Goal: Feedback & Contribution: Submit feedback/report problem

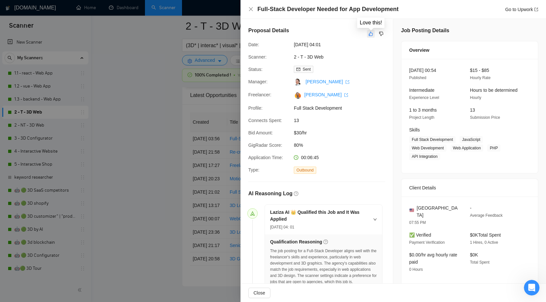
click at [371, 30] on button "button" at bounding box center [371, 34] width 8 height 8
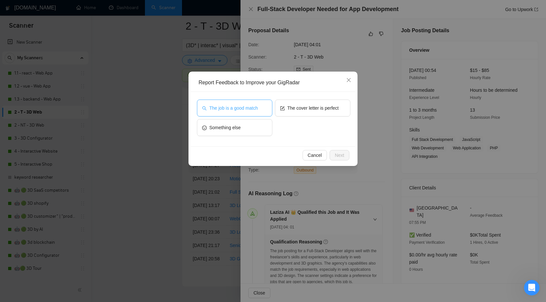
click at [255, 102] on button "The job is a good match" at bounding box center [234, 108] width 75 height 17
click at [336, 153] on span "Next" at bounding box center [339, 155] width 9 height 7
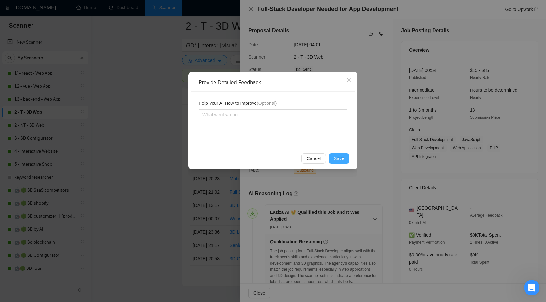
click at [333, 156] on button "Save" at bounding box center [339, 158] width 21 height 10
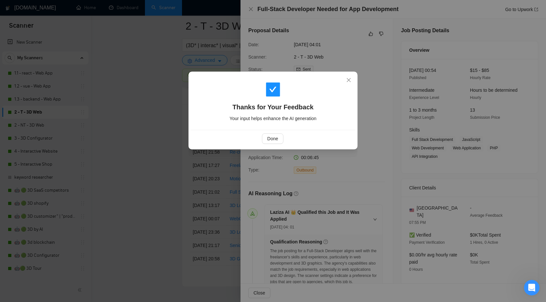
click at [265, 133] on div "Done" at bounding box center [273, 138] width 165 height 17
click at [272, 137] on span "Done" at bounding box center [272, 138] width 11 height 7
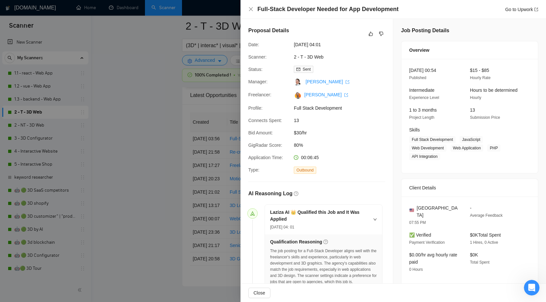
click at [236, 129] on div at bounding box center [273, 151] width 546 height 302
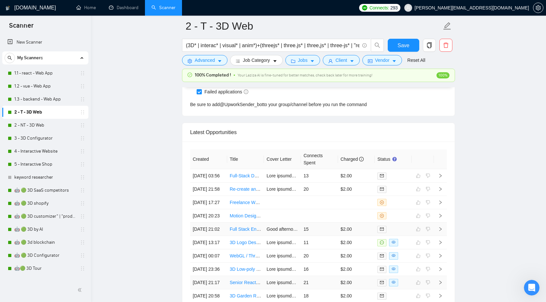
scroll to position [1706, 0]
click at [41, 125] on link "2 - NT - 3D Web" at bounding box center [45, 125] width 62 height 13
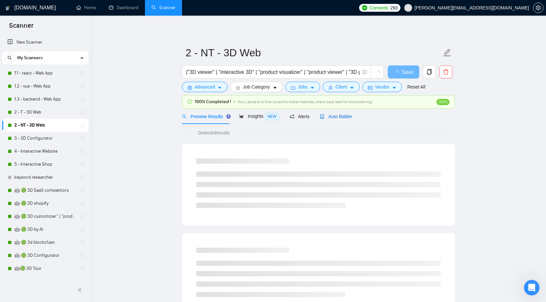
click at [325, 118] on icon "robot" at bounding box center [322, 116] width 5 height 5
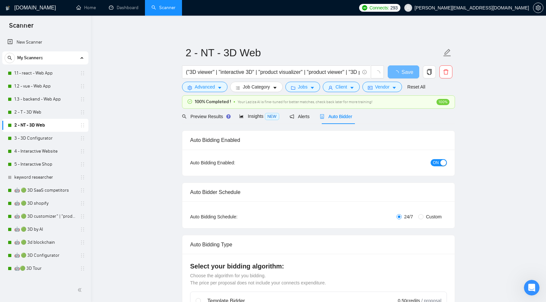
checkbox input "true"
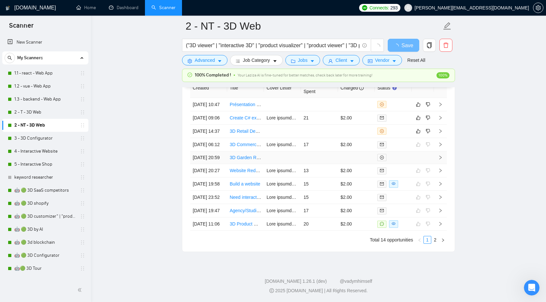
scroll to position [1711, 0]
click at [442, 133] on icon "right" at bounding box center [440, 131] width 5 height 5
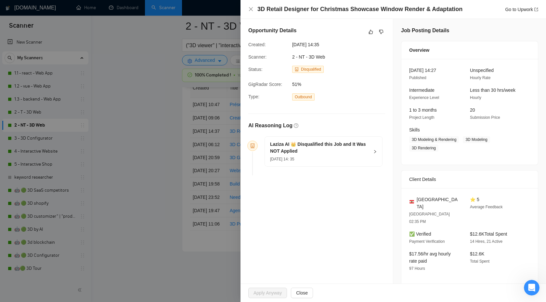
click at [364, 155] on div "[DATE] 14: 35" at bounding box center [319, 158] width 99 height 7
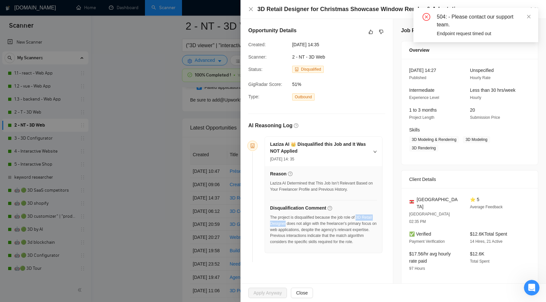
drag, startPoint x: 362, startPoint y: 217, endPoint x: 297, endPoint y: 223, distance: 64.8
click at [298, 223] on div "The project is disqualified because the job role of 3D Retail Designer does not…" at bounding box center [323, 229] width 107 height 31
copy div "3D Retail Designer"
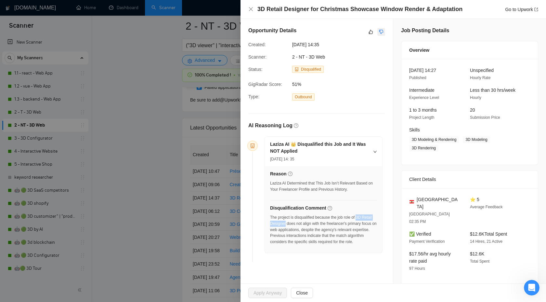
click at [379, 33] on icon "dislike" at bounding box center [381, 31] width 5 height 5
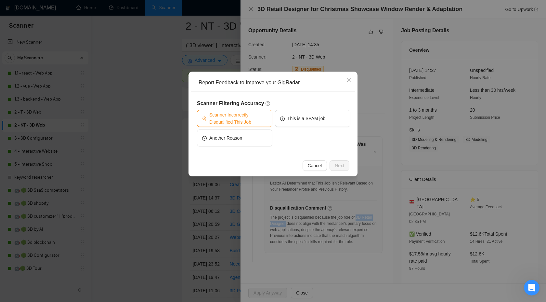
click at [254, 124] on span "Scanner Incorrectly Disqualified This Job" at bounding box center [238, 118] width 58 height 14
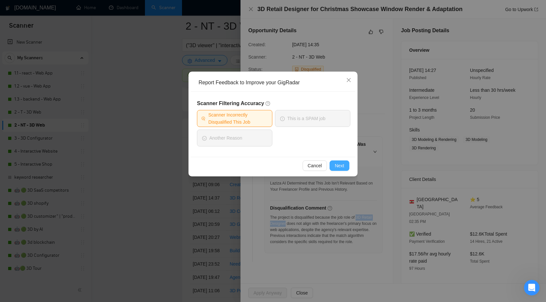
click at [335, 170] on button "Next" at bounding box center [340, 165] width 20 height 10
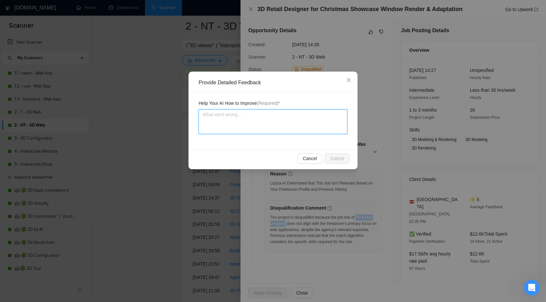
click at [289, 129] on textarea at bounding box center [273, 121] width 149 height 25
type textarea "ц"
type textarea "цу"
type textarea "ц"
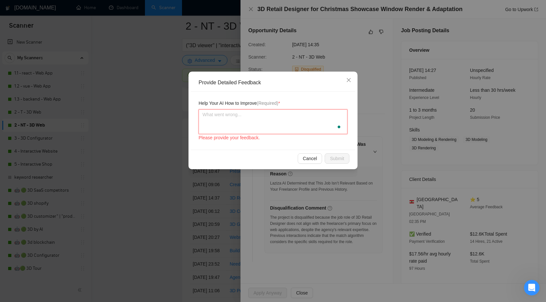
type textarea "W"
type textarea "We"
type textarea "We c"
type textarea "We ca"
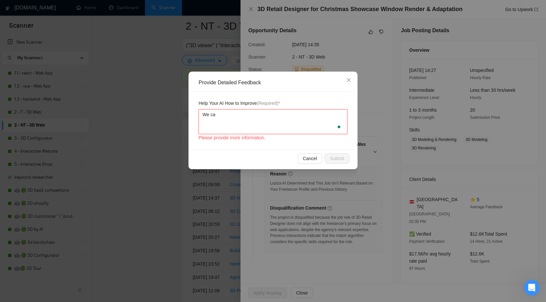
type textarea "We can"
type textarea "We can d"
type textarea "We can do"
type textarea "We can do a"
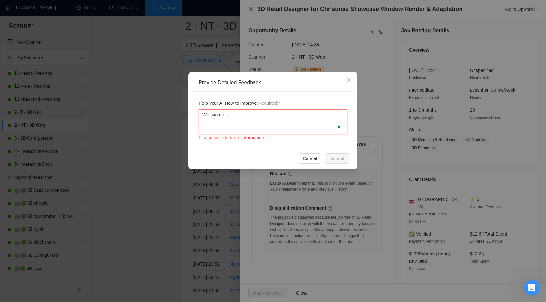
type textarea "We can do a"
paste textarea "3D Retail Designer"
type textarea "We can do a 3D Retail Designer"
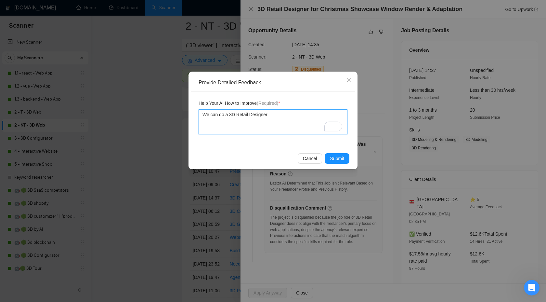
type textarea "We can do a 3D Retail Designe"
type textarea "We can do a 3D Retail Design"
click at [340, 161] on span "Submit" at bounding box center [337, 158] width 14 height 7
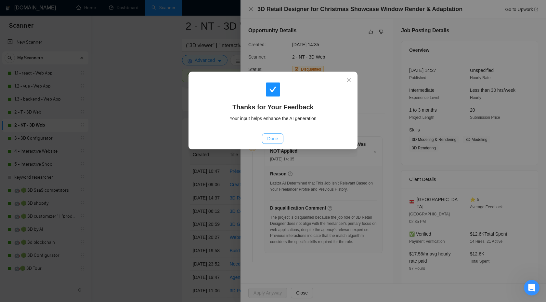
click at [277, 142] on span "Done" at bounding box center [272, 138] width 11 height 7
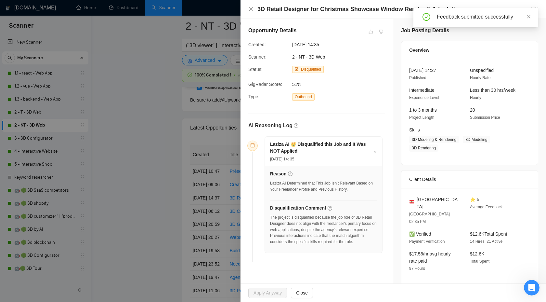
click at [199, 136] on div at bounding box center [273, 151] width 546 height 302
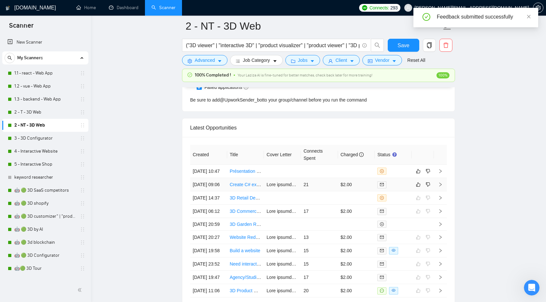
click at [440, 187] on icon "right" at bounding box center [440, 184] width 5 height 5
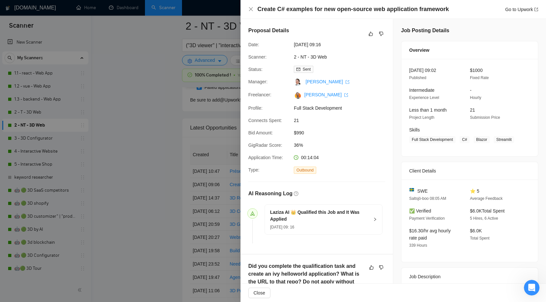
click at [383, 29] on div "Proposal Details" at bounding box center [316, 34] width 137 height 14
click at [381, 33] on icon "dislike" at bounding box center [381, 33] width 5 height 5
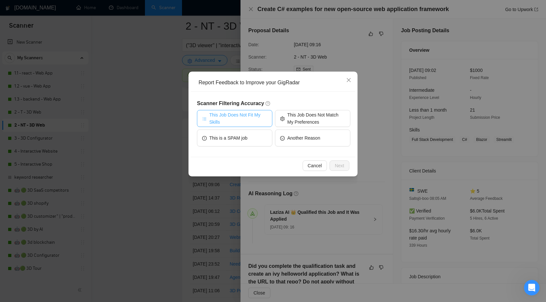
click at [244, 124] on span "This Job Does Not Fit My Skills" at bounding box center [238, 118] width 58 height 14
click at [332, 164] on button "Next" at bounding box center [340, 165] width 20 height 10
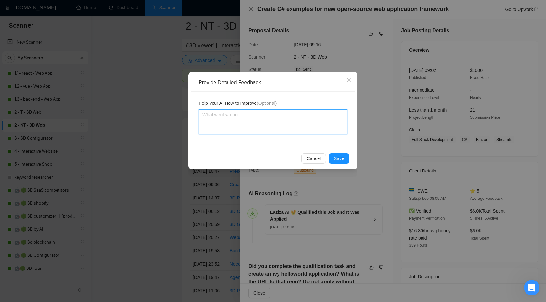
click at [254, 121] on textarea at bounding box center [273, 121] width 149 height 25
type textarea "W"
type textarea "We"
type textarea "We d"
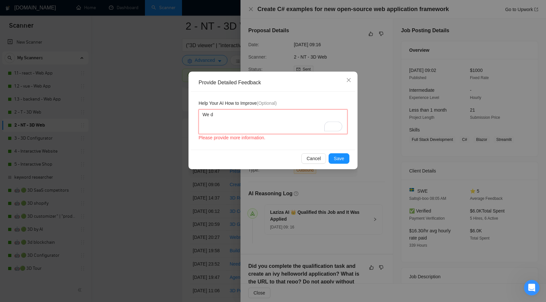
type textarea "We do"
type textarea "We don"
type textarea "We dont"
type textarea "We dont w"
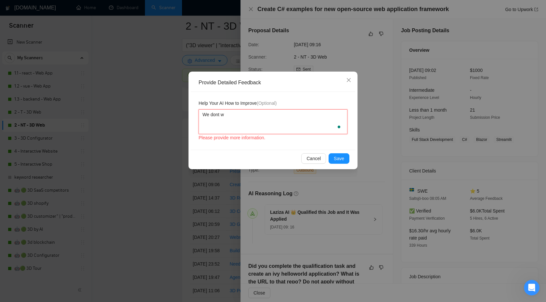
type textarea "We dont wo"
type textarea "We dont wor"
type textarea "We dont work"
type textarea "We dont work w"
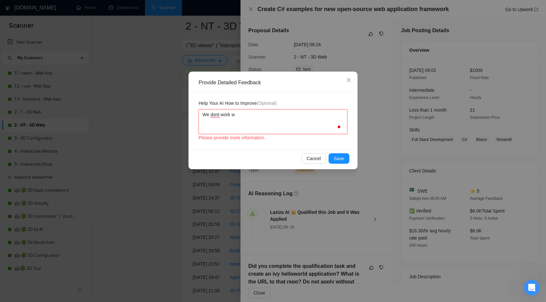
type textarea "We dont work wi"
type textarea "We dont work with"
type textarea "We dont work with C"
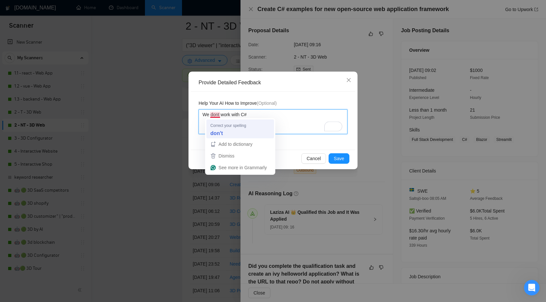
type textarea "We dont work with C#"
type textarea "We don't work with C#"
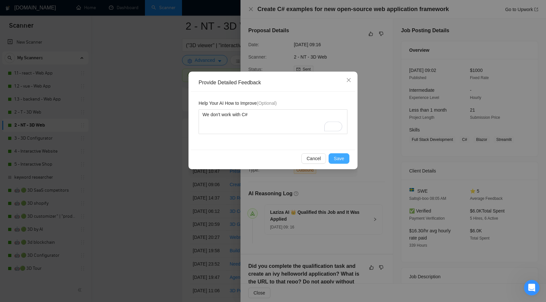
click at [337, 161] on span "Save" at bounding box center [339, 158] width 10 height 7
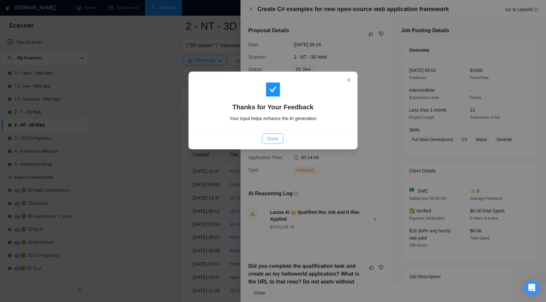
click at [270, 139] on span "Done" at bounding box center [272, 138] width 11 height 7
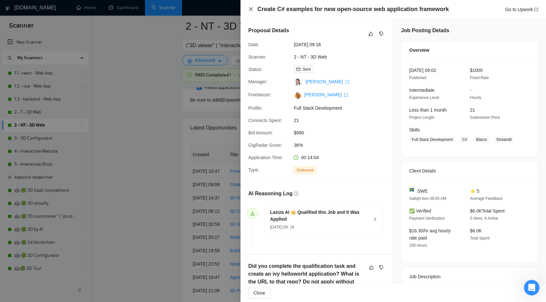
click at [251, 10] on icon "close" at bounding box center [250, 9] width 5 height 5
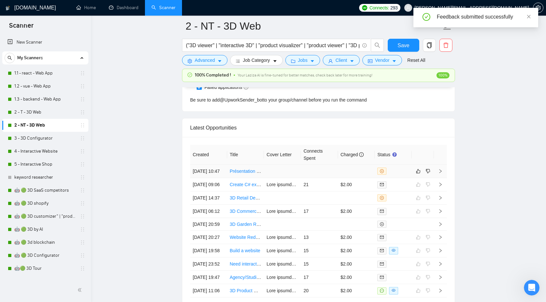
click at [443, 175] on td at bounding box center [440, 171] width 13 height 13
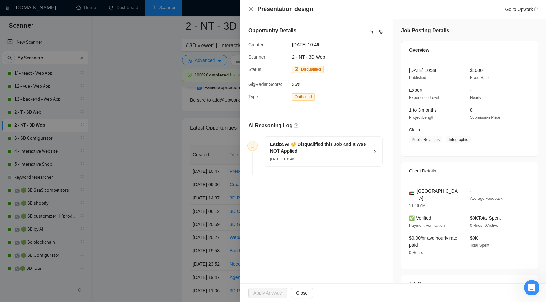
click at [358, 144] on h5 "Laziza AI 👑 Disqualified this Job and It Was NOT Applied" at bounding box center [319, 148] width 99 height 14
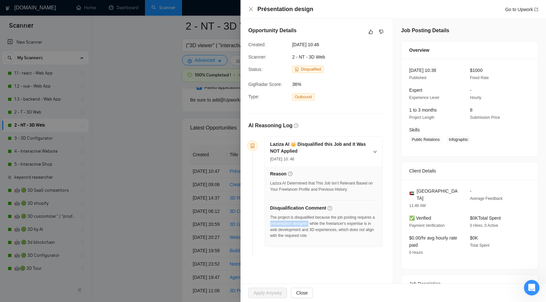
drag, startPoint x: 289, startPoint y: 224, endPoint x: 330, endPoint y: 224, distance: 41.3
click at [330, 224] on div "The project is disqualified because the job posting requires a presentation des…" at bounding box center [323, 226] width 107 height 24
copy div "presentation designer,"
click at [250, 12] on div "Présentation design Go to Upwork" at bounding box center [393, 9] width 290 height 8
click at [251, 10] on icon "close" at bounding box center [250, 9] width 5 height 5
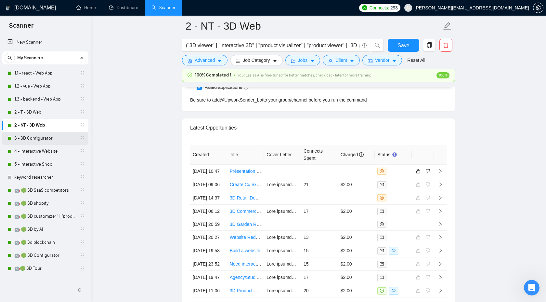
click at [66, 144] on link "3 - 3D Configurator" at bounding box center [45, 138] width 62 height 13
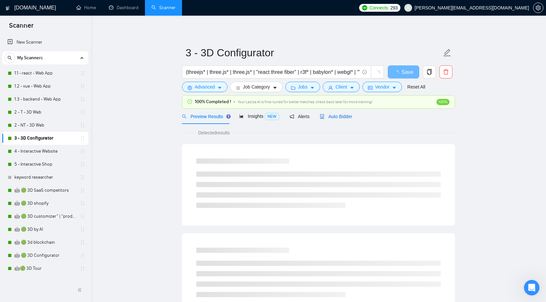
click at [338, 119] on span "Auto Bidder" at bounding box center [336, 116] width 32 height 5
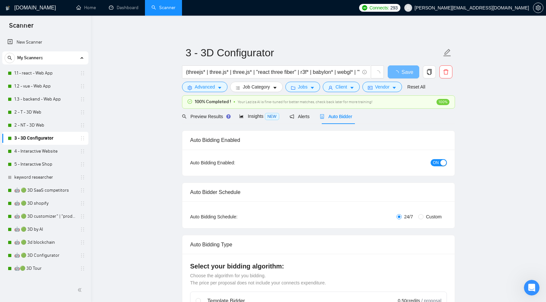
checkbox input "true"
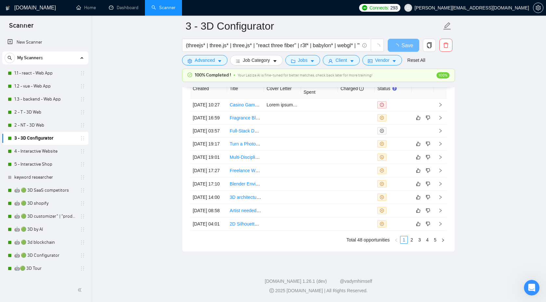
scroll to position [1772, 0]
click at [411, 238] on link "2" at bounding box center [412, 239] width 7 height 7
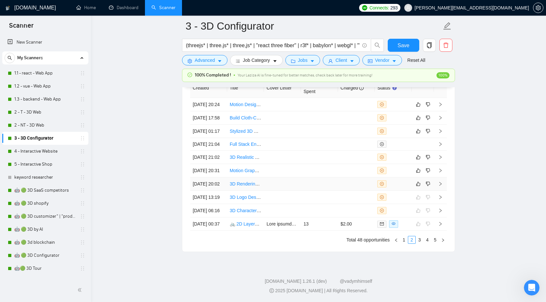
click at [441, 186] on icon "right" at bounding box center [440, 183] width 5 height 5
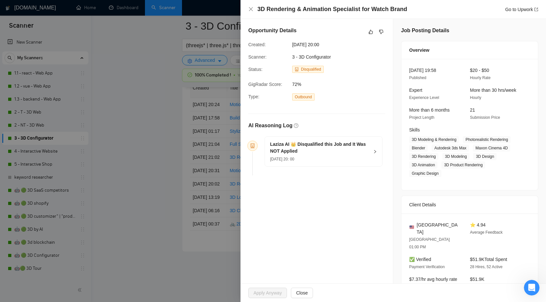
click at [364, 153] on h5 "Laziza AI 👑 Disqualified this Job and It Was NOT Applied" at bounding box center [319, 148] width 99 height 14
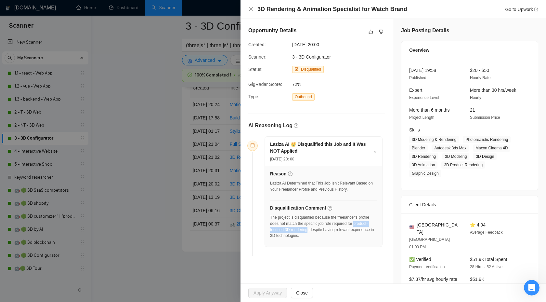
drag, startPoint x: 359, startPoint y: 224, endPoint x: 310, endPoint y: 229, distance: 49.4
click at [310, 229] on div "The project is disqualified because the freelancer's profile does not match the…" at bounding box center [323, 226] width 107 height 24
copy div "product-focused 3D rendering"
click at [382, 32] on icon "dislike" at bounding box center [381, 31] width 5 height 5
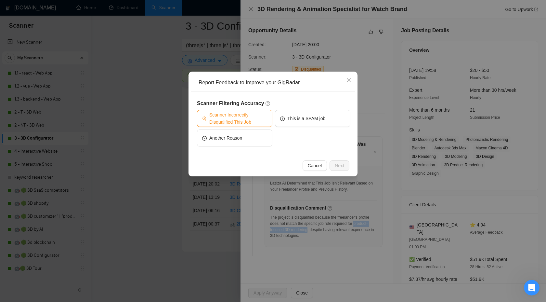
click at [231, 119] on span "Scanner Incorrectly Disqualified This Job" at bounding box center [238, 118] width 58 height 14
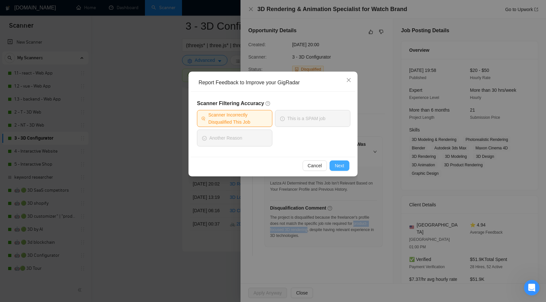
click at [345, 164] on button "Next" at bounding box center [340, 165] width 20 height 10
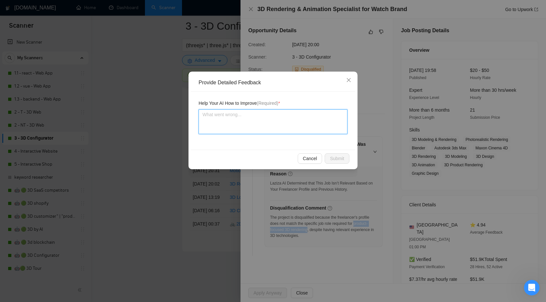
click at [242, 132] on textarea at bounding box center [273, 121] width 149 height 25
type textarea "ц"
type textarea "цу"
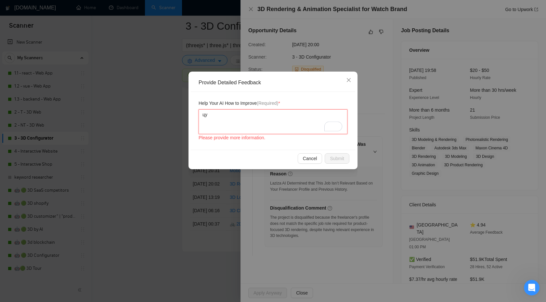
type textarea "ц"
type textarea "W"
type textarea "We"
type textarea "Wec"
type textarea "Weca"
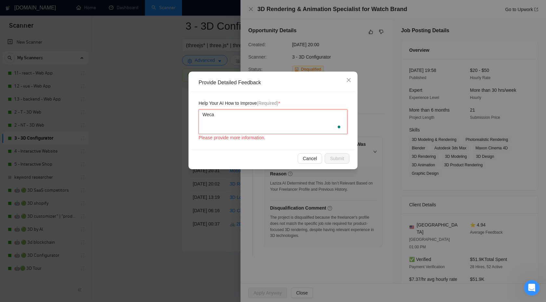
type textarea "Wec"
type textarea "We"
type textarea "W"
type textarea "W c"
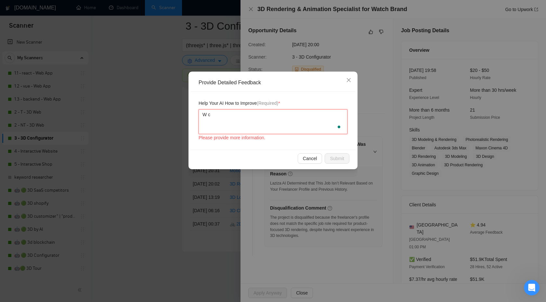
type textarea "W cs"
type textarea "W csn"
type textarea "W cs"
type textarea "W c"
type textarea "W"
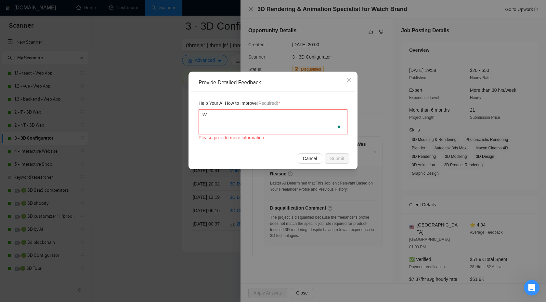
type textarea "W"
type textarea "We"
type textarea "We c"
type textarea "We ca"
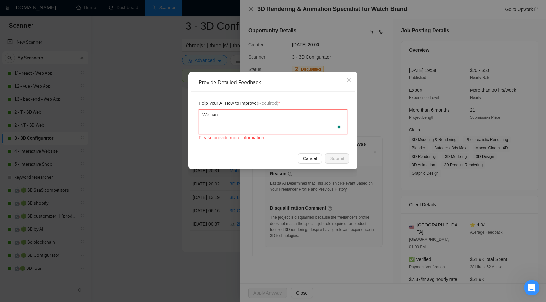
type textarea "We can"
type textarea "We can p"
type textarea "We can pr"
type textarea "We can pro"
type textarea "We can prov"
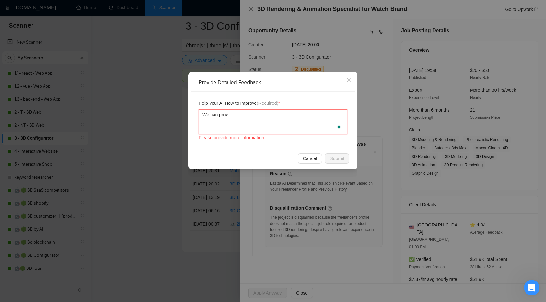
type textarea "We can provi"
type textarea "We can provid"
type textarea "We can provide"
paste textarea "product-focused 3D rendering"
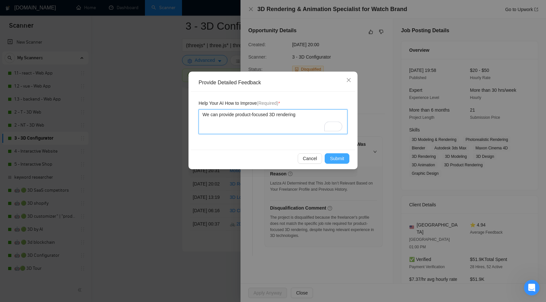
type textarea "We can provide product-focused 3D rendering"
click at [340, 156] on span "Submit" at bounding box center [337, 158] width 14 height 7
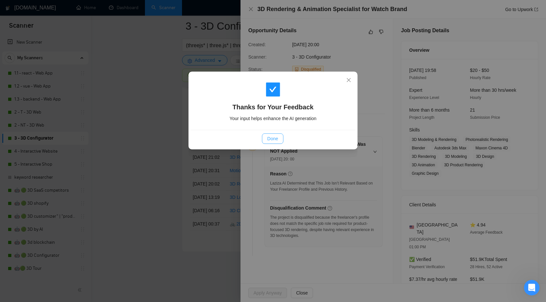
click at [269, 137] on span "Done" at bounding box center [272, 138] width 11 height 7
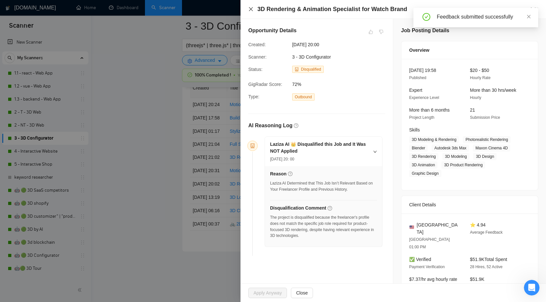
click at [250, 11] on icon "close" at bounding box center [250, 9] width 5 height 5
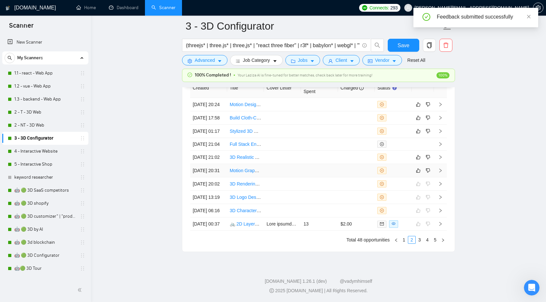
click at [441, 173] on icon "right" at bounding box center [440, 170] width 5 height 5
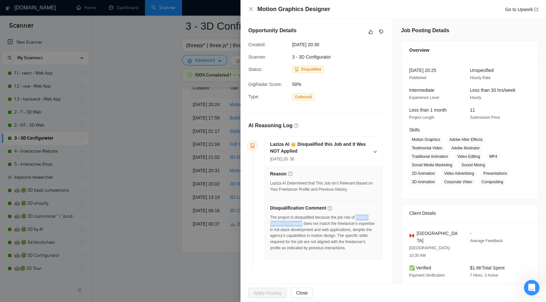
drag, startPoint x: 363, startPoint y: 217, endPoint x: 304, endPoint y: 221, distance: 59.0
click at [304, 221] on div "The project is disqualified because the job role of Motion Graphics Designer do…" at bounding box center [323, 232] width 107 height 37
copy div "Motion Graphics Designer"
click at [383, 31] on icon "dislike" at bounding box center [382, 32] width 4 height 4
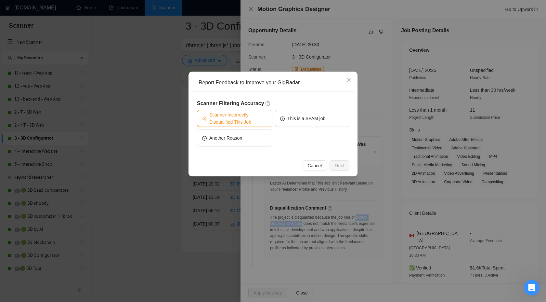
click at [230, 122] on span "Scanner Incorrectly Disqualified This Job" at bounding box center [238, 118] width 58 height 14
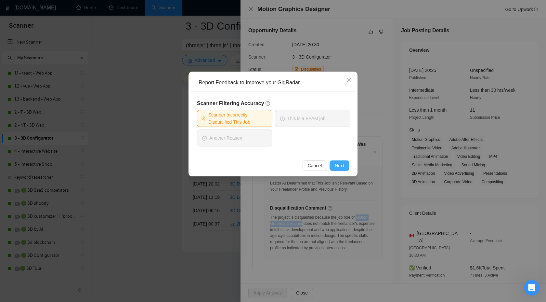
click at [334, 164] on button "Next" at bounding box center [340, 165] width 20 height 10
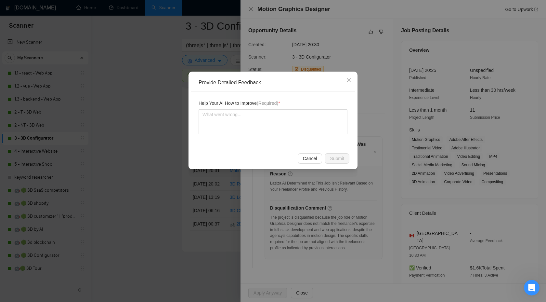
click at [294, 134] on div "Help Your AI How to Improve (Required) *" at bounding box center [273, 121] width 165 height 58
click at [294, 133] on textarea "To enrich screen reader interactions, please activate Accessibility in Grammarl…" at bounding box center [273, 121] width 149 height 25
type textarea "w"
type textarea "wr"
type textarea "we"
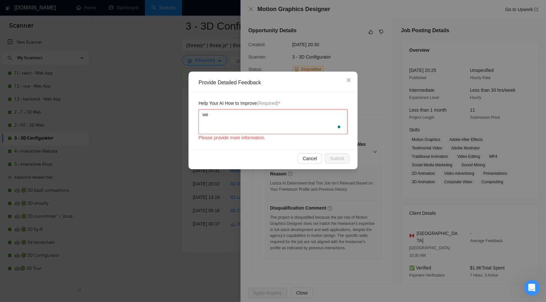
type textarea "we"
type textarea "we c"
type textarea "we ca"
type textarea "we can"
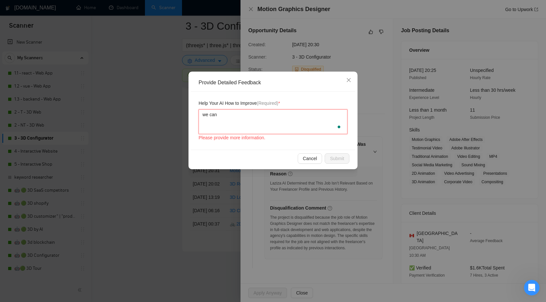
type textarea "we can d"
type textarea "we can do"
type textarea "we can do a"
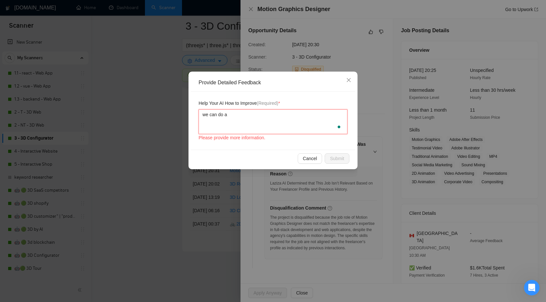
paste textarea "Motion Graphics Designer"
type textarea "we can do a Motion Graphics Designer"
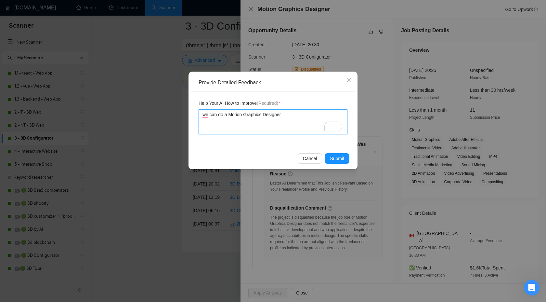
type textarea "we can do a Motion Graphics Designe"
type textarea "we can do a Motion Graphics Design"
type textarea "We can do a Motion Graphics Design"
click at [335, 158] on span "Submit" at bounding box center [337, 158] width 14 height 7
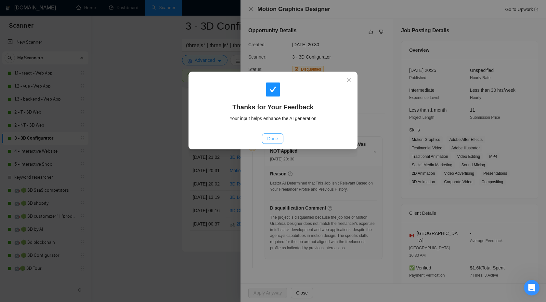
click at [278, 142] on button "Done" at bounding box center [272, 138] width 21 height 10
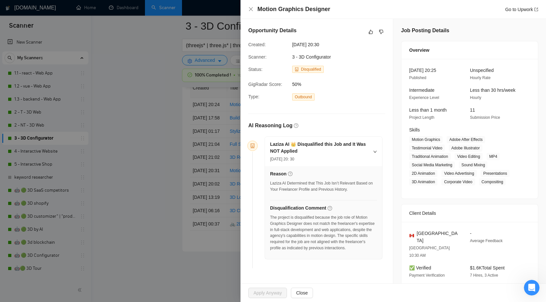
click at [167, 167] on div at bounding box center [273, 151] width 546 height 302
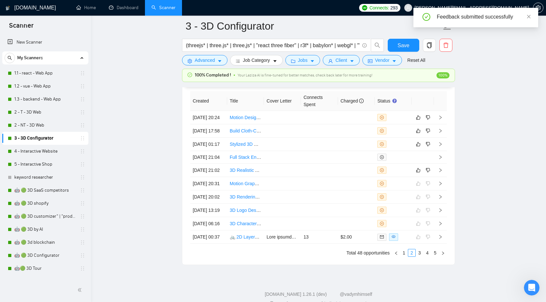
scroll to position [1762, 0]
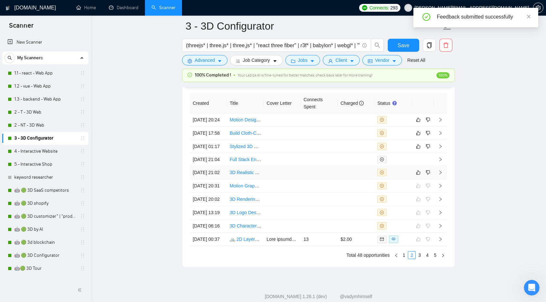
click at [439, 175] on icon "right" at bounding box center [440, 172] width 5 height 5
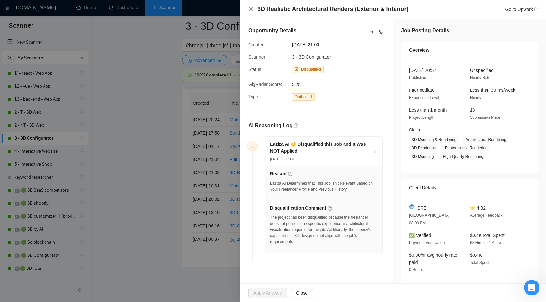
click at [370, 25] on div "Opportunity Details Created: [DATE] 21:00 Scanner: 3 - 3D Configurator Status: …" at bounding box center [317, 145] width 153 height 253
click at [371, 31] on icon "like" at bounding box center [371, 32] width 4 height 4
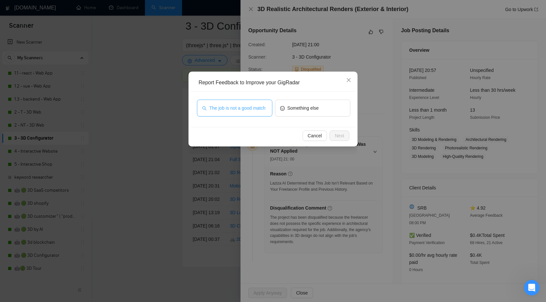
click at [251, 108] on span "The job is not a good match" at bounding box center [237, 107] width 56 height 7
click at [340, 139] on button "Next" at bounding box center [340, 135] width 20 height 10
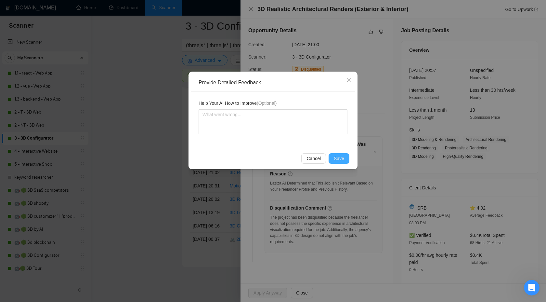
click at [342, 158] on span "Save" at bounding box center [339, 158] width 10 height 7
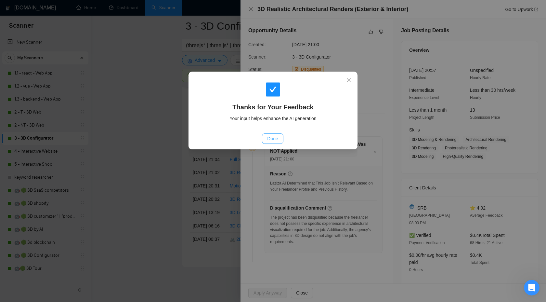
click at [268, 135] on button "Done" at bounding box center [272, 138] width 21 height 10
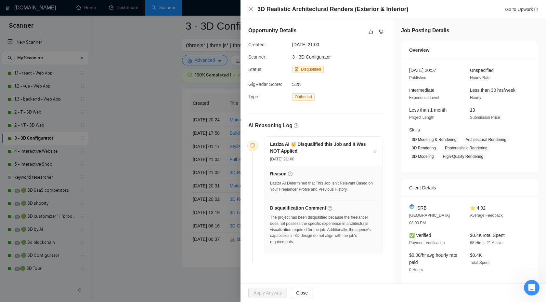
click at [172, 150] on div at bounding box center [273, 151] width 546 height 302
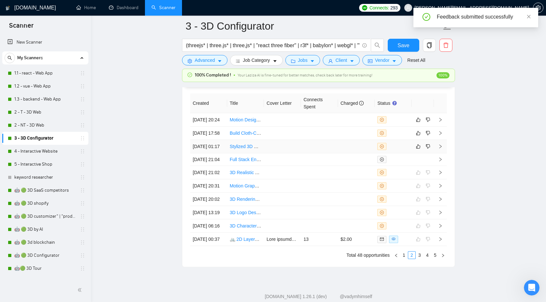
click at [439, 149] on icon "right" at bounding box center [440, 146] width 5 height 5
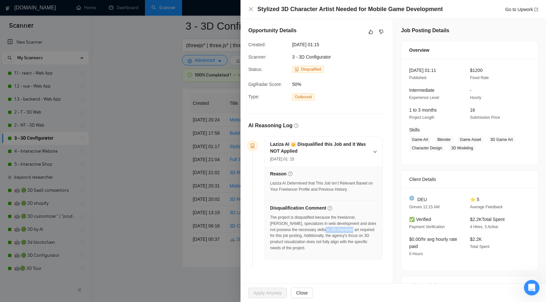
drag, startPoint x: 313, startPoint y: 231, endPoint x: 341, endPoint y: 230, distance: 27.6
click at [341, 230] on div "The project is disqualified because the freelancer, [PERSON_NAME], specializes …" at bounding box center [323, 232] width 107 height 37
copy div "3D character art"
click at [381, 33] on icon "dislike" at bounding box center [382, 32] width 4 height 4
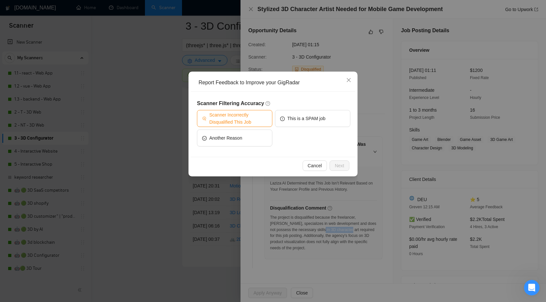
click at [260, 120] on span "Scanner Incorrectly Disqualified This Job" at bounding box center [238, 118] width 58 height 14
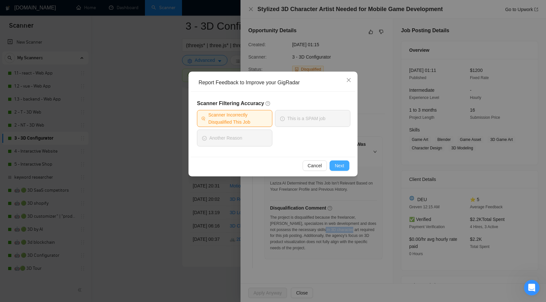
click at [340, 165] on span "Next" at bounding box center [339, 165] width 9 height 7
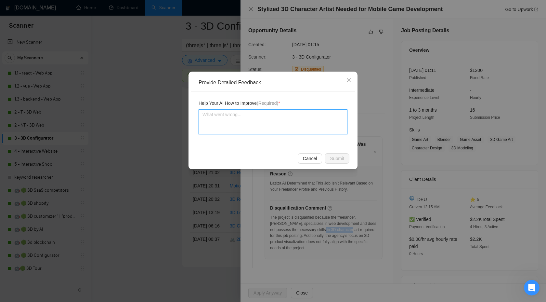
click at [295, 126] on textarea at bounding box center [273, 121] width 149 height 25
paste textarea "3D character art"
type textarea "3D character art"
click at [200, 115] on textarea "3D character art" at bounding box center [273, 121] width 149 height 25
type textarea "W3D character art"
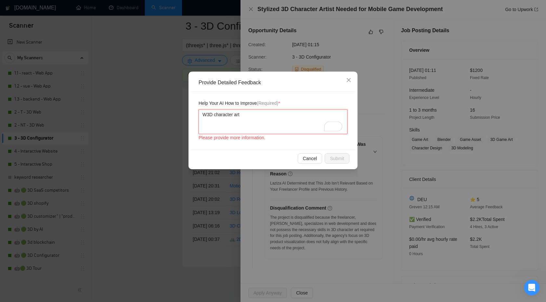
type textarea "We3D character art"
type textarea "We 3D character art"
type textarea "We c3D character art"
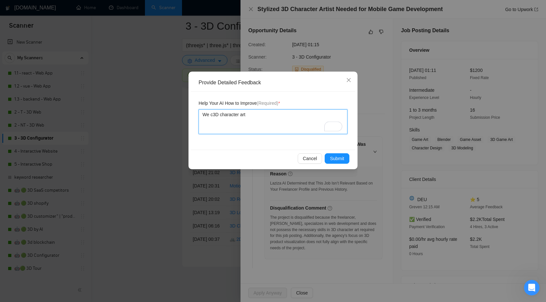
type textarea "We 3D character art"
type textarea "We d3D character art"
click at [332, 155] on span "Submit" at bounding box center [337, 158] width 14 height 7
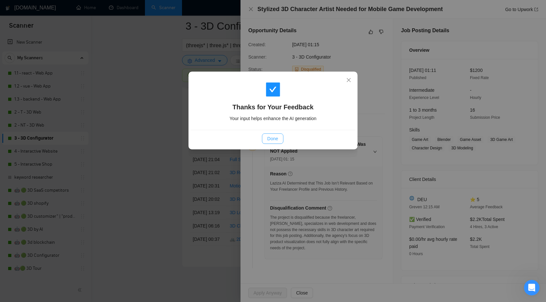
click at [272, 140] on span "Done" at bounding box center [272, 138] width 11 height 7
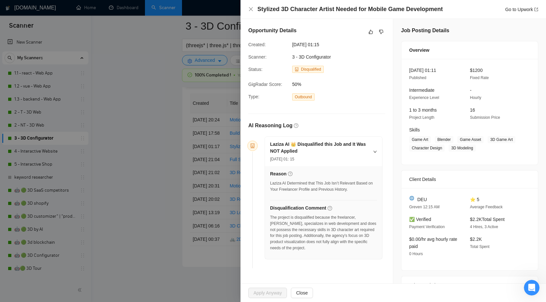
click at [141, 157] on div at bounding box center [273, 151] width 546 height 302
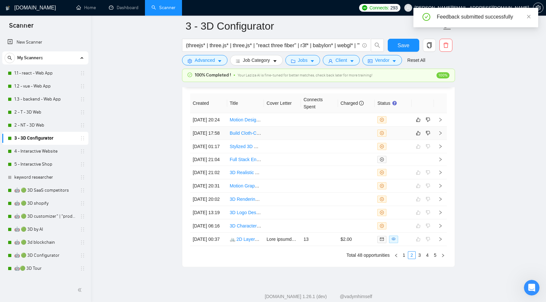
click at [444, 140] on td at bounding box center [440, 133] width 13 height 13
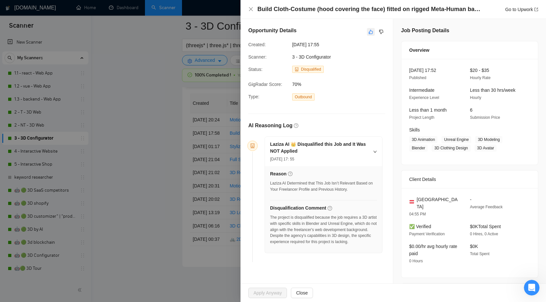
click at [375, 31] on button "button" at bounding box center [371, 32] width 8 height 8
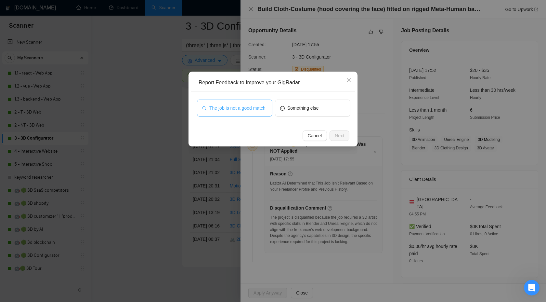
click at [255, 100] on button "The job is not a good match" at bounding box center [234, 108] width 75 height 17
click at [347, 134] on button "Next" at bounding box center [340, 135] width 20 height 10
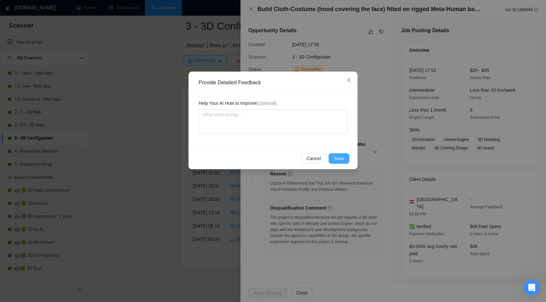
click at [339, 161] on span "Save" at bounding box center [339, 158] width 10 height 7
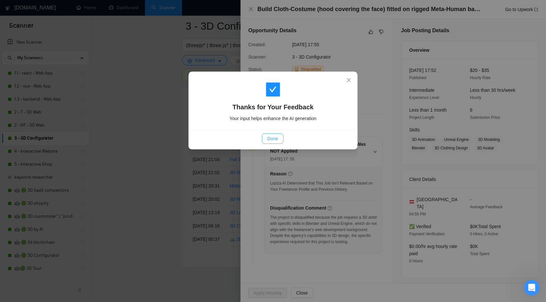
click at [273, 142] on button "Done" at bounding box center [272, 138] width 21 height 10
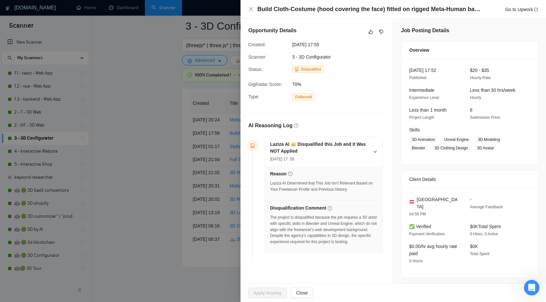
click at [189, 146] on div at bounding box center [273, 151] width 546 height 302
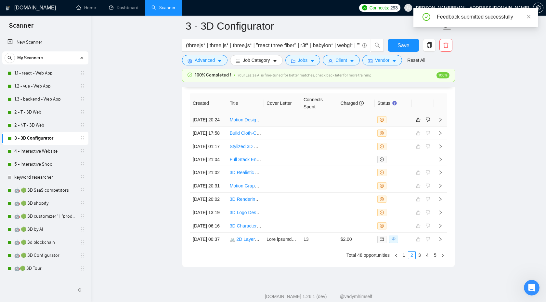
click at [443, 122] on icon "right" at bounding box center [440, 119] width 5 height 5
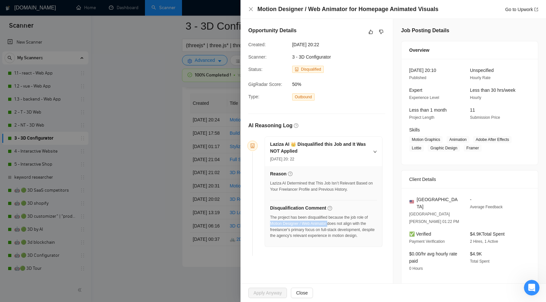
drag, startPoint x: 271, startPoint y: 223, endPoint x: 331, endPoint y: 222, distance: 59.9
click at [331, 222] on div "The project has been disqualified because the job role of Motion Designer / Web…" at bounding box center [323, 226] width 107 height 24
copy div "Motion Designer / Web Animator"
click at [383, 34] on icon "dislike" at bounding box center [381, 31] width 5 height 5
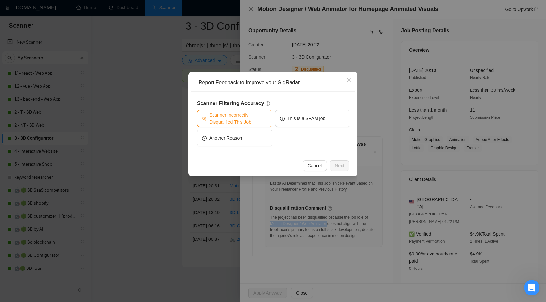
click at [237, 122] on span "Scanner Incorrectly Disqualified This Job" at bounding box center [238, 118] width 58 height 14
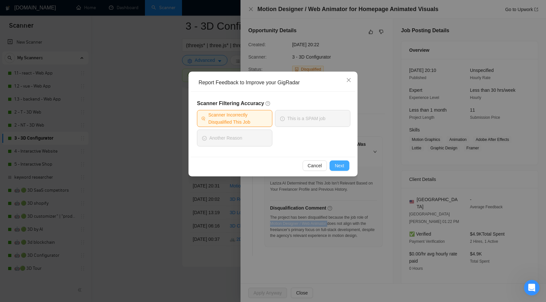
click at [335, 166] on span "Next" at bounding box center [339, 165] width 9 height 7
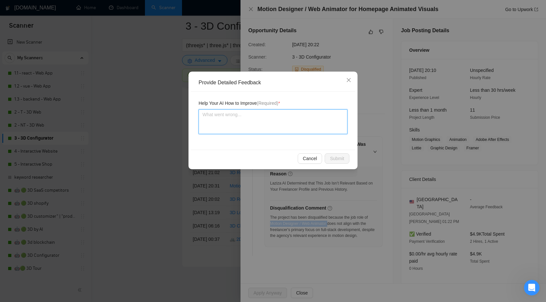
click at [257, 124] on textarea at bounding box center [273, 121] width 149 height 25
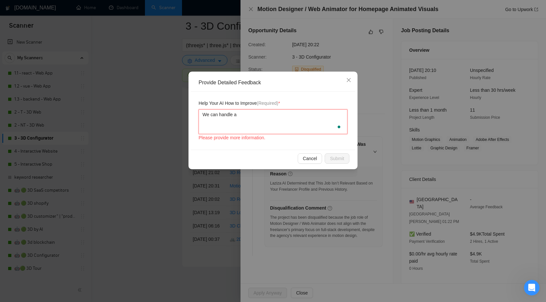
paste textarea "Motion Designer / Web Animator"
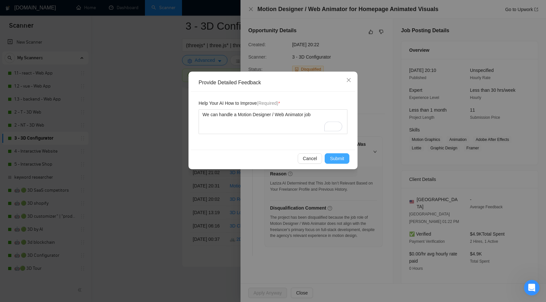
click at [342, 160] on span "Submit" at bounding box center [337, 158] width 14 height 7
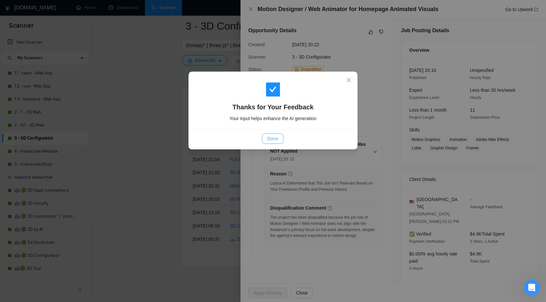
click at [277, 140] on span "Done" at bounding box center [272, 138] width 11 height 7
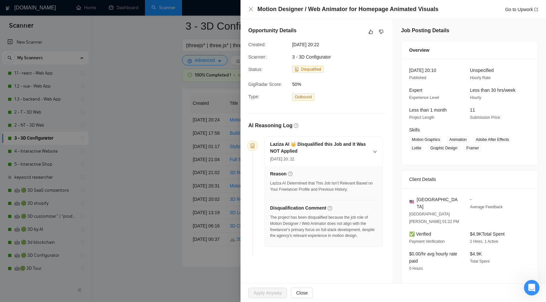
click at [186, 137] on div at bounding box center [273, 151] width 546 height 302
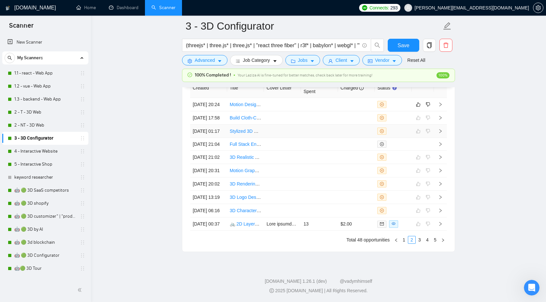
scroll to position [1791, 0]
click at [405, 242] on link "1" at bounding box center [404, 239] width 7 height 7
click at [442, 226] on icon "right" at bounding box center [440, 223] width 5 height 5
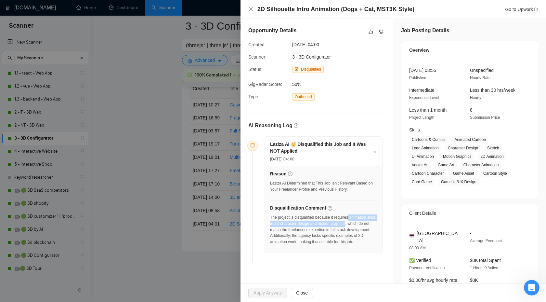
drag, startPoint x: 354, startPoint y: 218, endPoint x: 359, endPoint y: 224, distance: 8.3
click at [360, 224] on div "The project is disqualified because it requires animation skills in 2D characte…" at bounding box center [323, 229] width 107 height 31
copy div "animation skills in 2D character design and motion graphics"
click at [383, 30] on icon "dislike" at bounding box center [382, 32] width 4 height 4
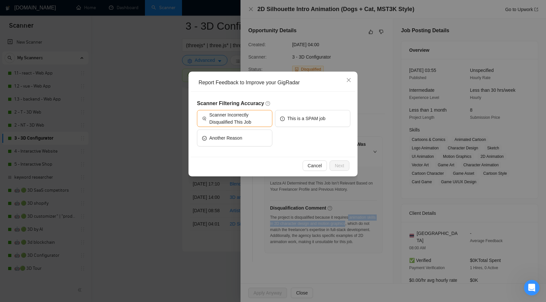
click at [364, 43] on div "Report Feedback to Improve your GigRadar Scanner Filtering Accuracy Scanner Inc…" at bounding box center [273, 151] width 546 height 302
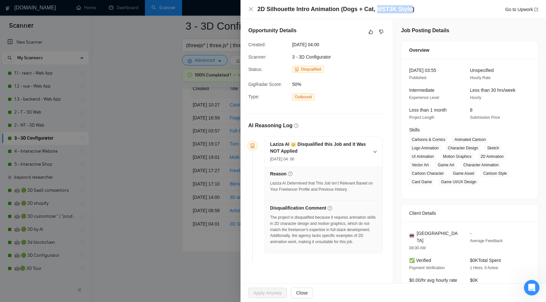
drag, startPoint x: 376, startPoint y: 8, endPoint x: 410, endPoint y: 7, distance: 34.2
click at [410, 7] on h4 "2D Silhouette Intro Animation (Dogs + Cat, MST3K Style)" at bounding box center [336, 9] width 157 height 8
copy h4 "MST3K Style"
click at [382, 32] on icon "dislike" at bounding box center [381, 31] width 5 height 5
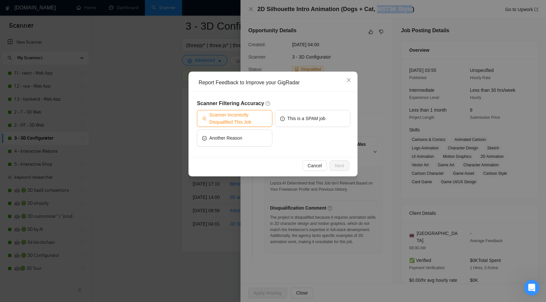
click at [255, 122] on span "Scanner Incorrectly Disqualified This Job" at bounding box center [238, 118] width 58 height 14
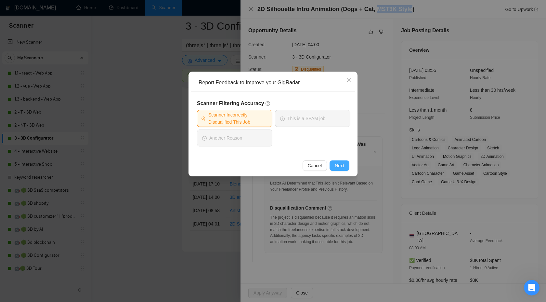
click at [341, 164] on span "Next" at bounding box center [339, 165] width 9 height 7
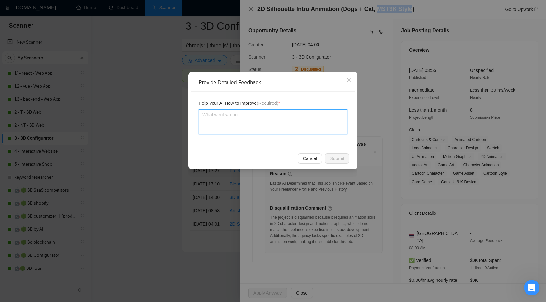
click at [258, 121] on textarea at bounding box center [273, 121] width 149 height 25
type textarea "Ц"
type textarea "Цу"
type textarea "Ц"
type textarea "W"
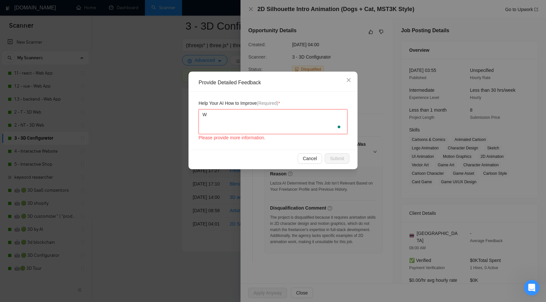
type textarea "We"
type textarea "We c"
type textarea "We ca"
type textarea "We can"
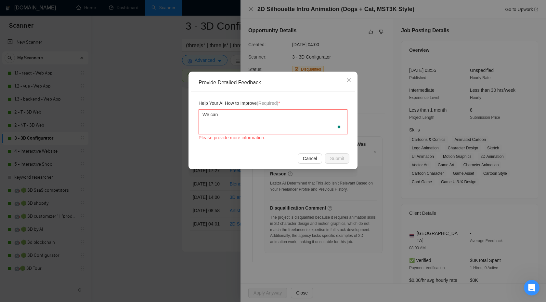
type textarea "We can"
type textarea "We can d"
type textarea "We can do"
type textarea "We can do a"
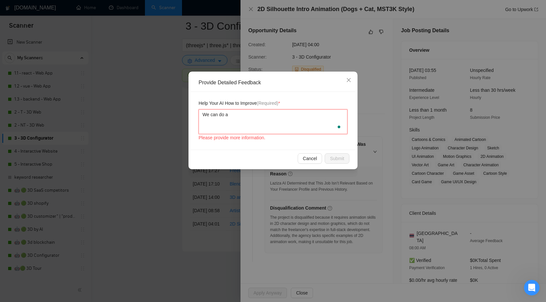
paste textarea "animation skills in 2D character design and motion graphics"
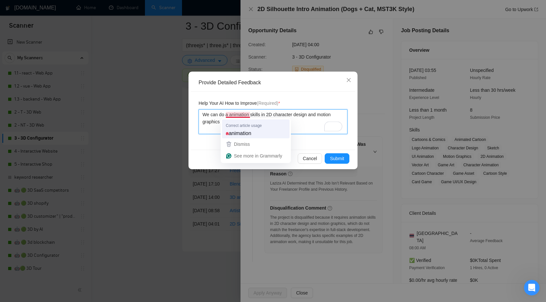
type textarea "We can do a animation skills in 2D character design and motion graphics"
type textarea "We can do animation skills in 2D character design and motion graphics"
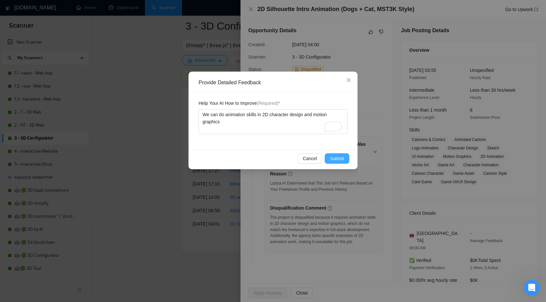
click at [337, 161] on span "Submit" at bounding box center [337, 158] width 14 height 7
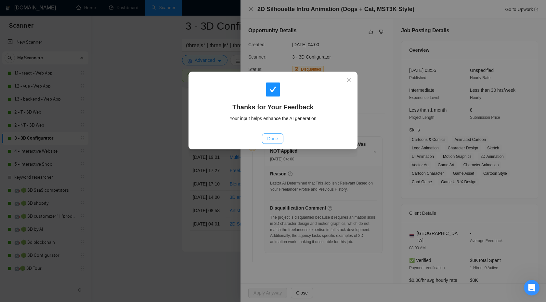
click at [269, 142] on button "Done" at bounding box center [272, 138] width 21 height 10
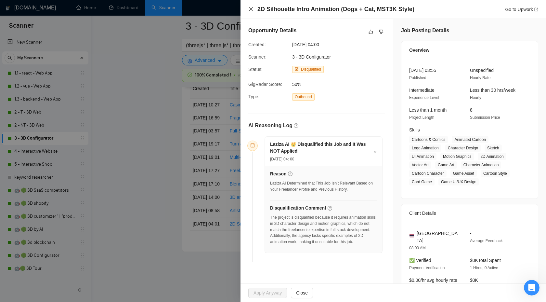
click at [251, 9] on icon "close" at bounding box center [251, 9] width 4 height 4
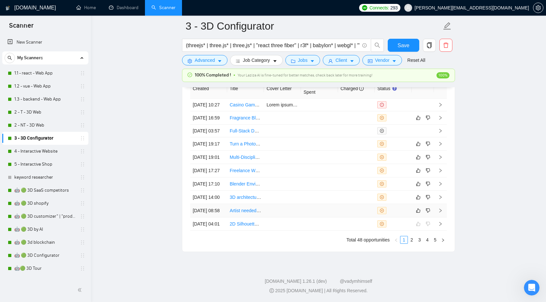
click at [442, 213] on icon "right" at bounding box center [440, 210] width 5 height 5
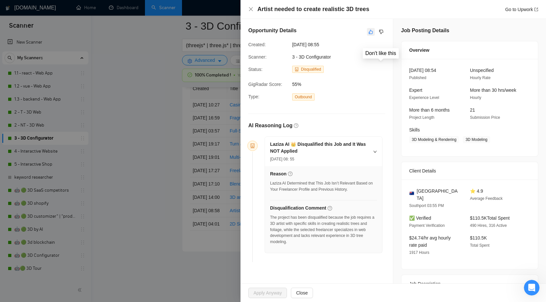
click at [372, 32] on icon "like" at bounding box center [371, 31] width 5 height 5
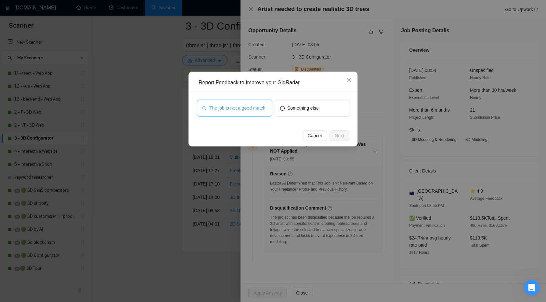
click at [252, 104] on span "The job is not a good match" at bounding box center [237, 107] width 56 height 7
click at [335, 137] on span "Next" at bounding box center [339, 135] width 9 height 7
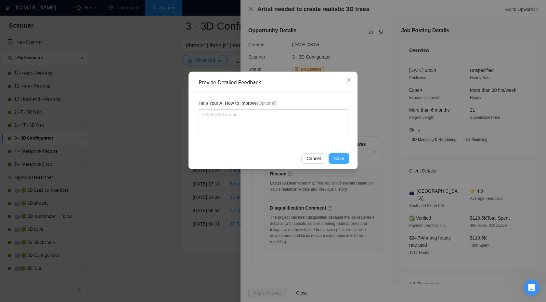
click at [338, 161] on span "Save" at bounding box center [339, 158] width 10 height 7
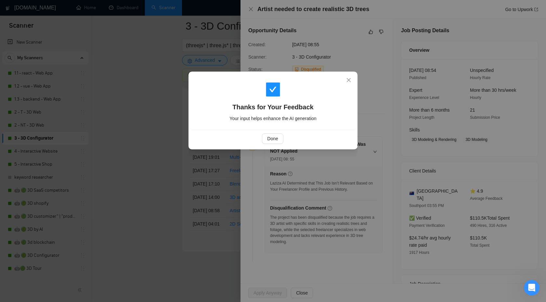
click at [257, 133] on div "Done" at bounding box center [273, 138] width 154 height 10
click at [271, 137] on span "Done" at bounding box center [272, 138] width 11 height 7
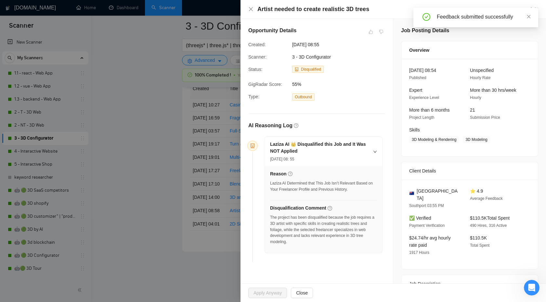
click at [139, 131] on div at bounding box center [273, 151] width 546 height 302
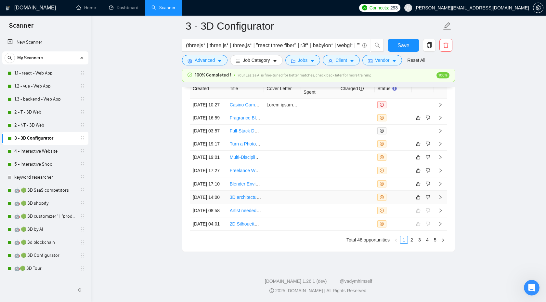
click at [440, 199] on icon "right" at bounding box center [440, 197] width 5 height 5
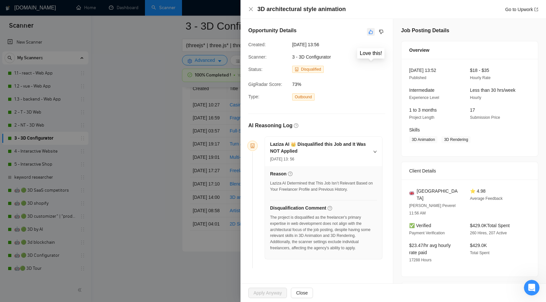
click at [367, 30] on button "button" at bounding box center [371, 32] width 8 height 8
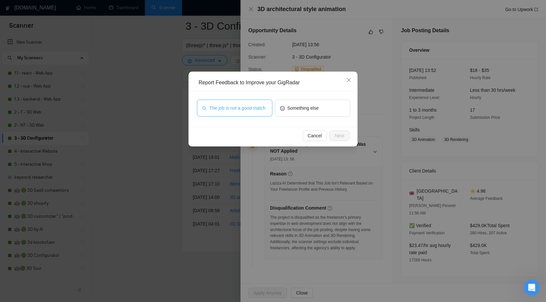
click at [257, 110] on span "The job is not a good match" at bounding box center [237, 107] width 56 height 7
click at [337, 135] on span "Next" at bounding box center [339, 135] width 9 height 7
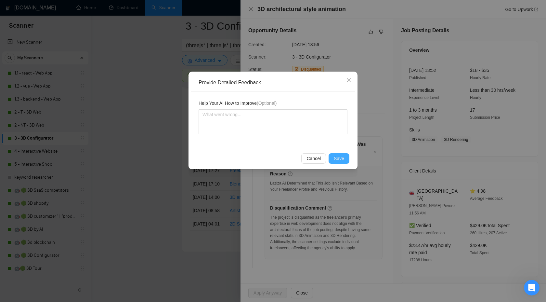
click at [341, 156] on span "Save" at bounding box center [339, 158] width 10 height 7
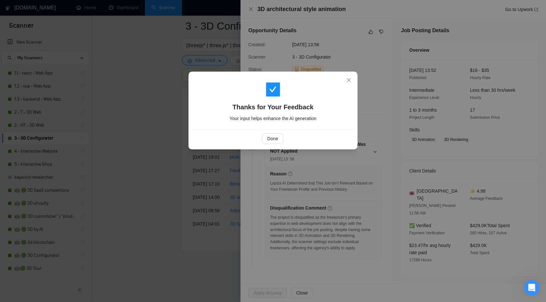
click at [257, 138] on div "Done" at bounding box center [273, 138] width 154 height 10
click at [274, 139] on span "Done" at bounding box center [272, 138] width 11 height 7
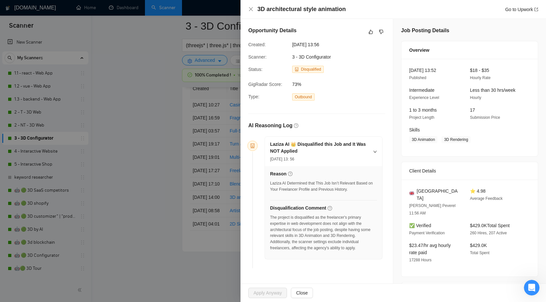
click at [201, 148] on div at bounding box center [273, 151] width 546 height 302
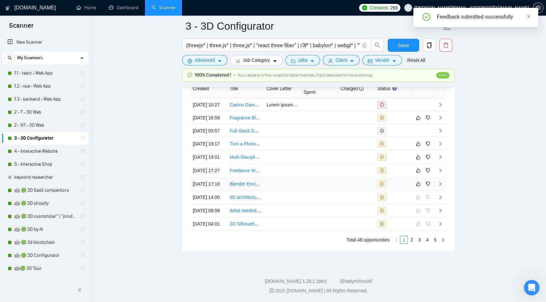
click at [443, 191] on td at bounding box center [440, 183] width 13 height 13
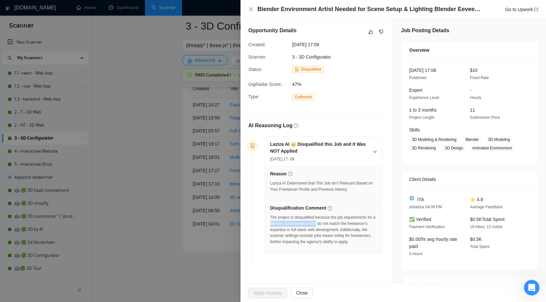
drag, startPoint x: 280, startPoint y: 223, endPoint x: 329, endPoint y: 223, distance: 49.1
click at [329, 223] on div "The project is disqualified because the job requirements for a Blender Environm…" at bounding box center [323, 229] width 107 height 31
copy div "Blender Environment Artist"
click at [369, 30] on icon "like" at bounding box center [371, 31] width 5 height 5
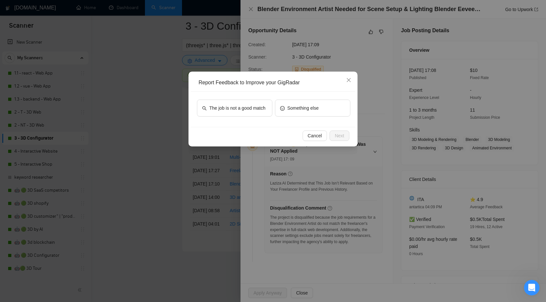
click at [382, 45] on div "Report Feedback to Improve your GigRadar The job is not a good match Something …" at bounding box center [273, 151] width 546 height 302
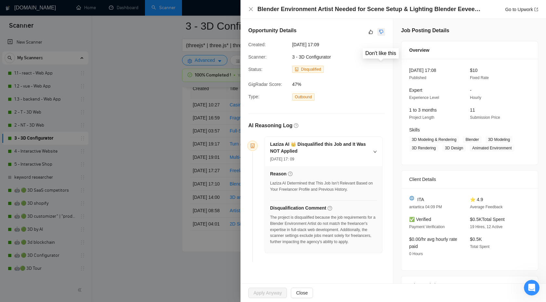
click at [380, 33] on icon "dislike" at bounding box center [381, 31] width 5 height 5
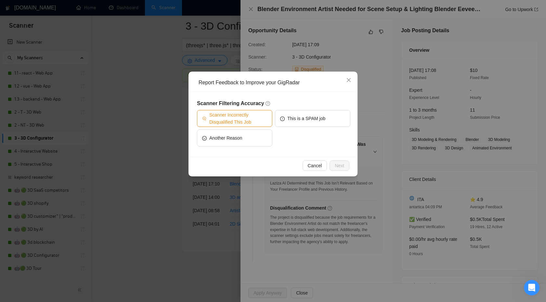
click at [250, 121] on span "Scanner Incorrectly Disqualified This Job" at bounding box center [238, 118] width 58 height 14
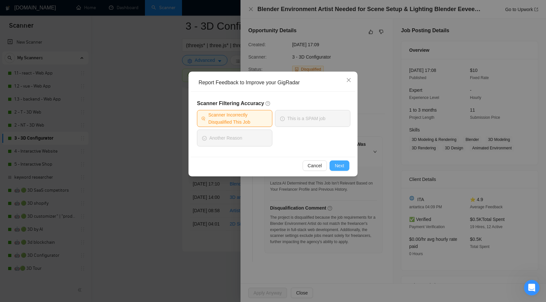
click at [333, 164] on button "Next" at bounding box center [340, 165] width 20 height 10
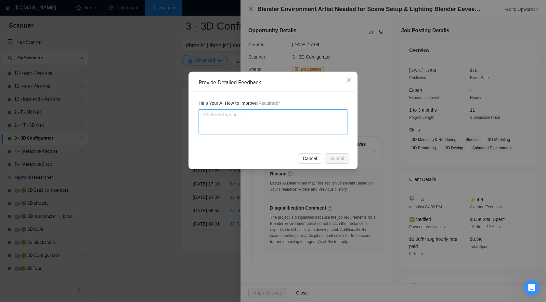
click at [249, 117] on textarea at bounding box center [273, 121] width 149 height 25
paste textarea "Blender Environment Artist"
type textarea "Blender Environment Artist"
click at [203, 115] on textarea "Blender Environment Artist" at bounding box center [273, 121] width 149 height 25
type textarea "wBlender Environment Artist"
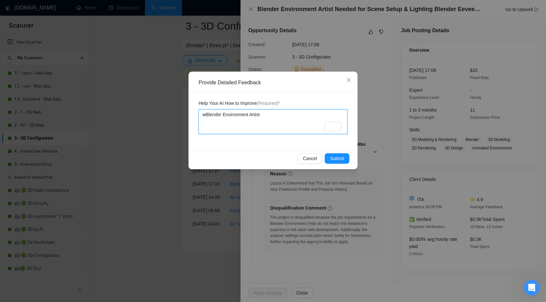
type textarea "weBlender Environment Artist"
type textarea "we Blender Environment Artist"
type textarea "we cBlender Environment Artist"
type textarea "we coBlender Environment Artist"
type textarea "we coiBlender Environment Artist"
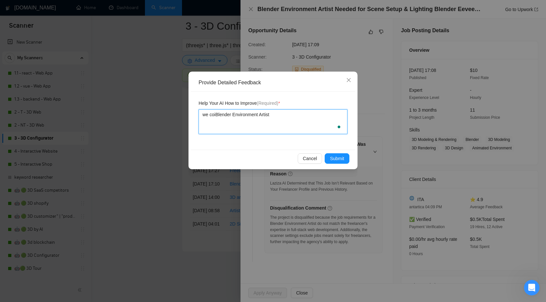
type textarea "we coBlender Environment Artist"
type textarea "we couBlender Environment Artist"
type textarea "we coulBlender Environment Artist"
type textarea "we couldBlender Environment Artist"
type textarea "we could Blender Environment Artist"
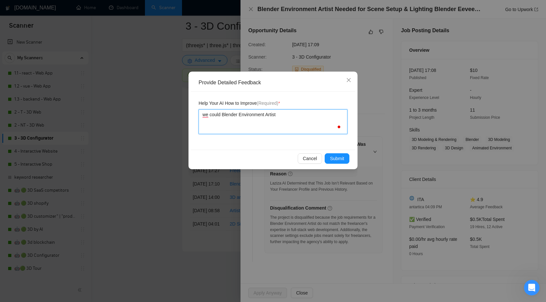
type textarea "we could bBlender Environment Artist"
type textarea "we could beBlender Environment Artist"
type textarea "we could be Blender Environment Artist"
type textarea "we could be aBlender Environment Artist"
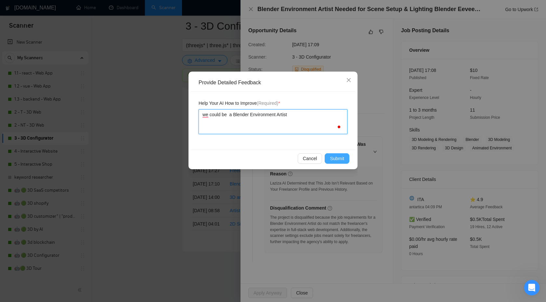
type textarea "we could be a Blender Environment Artist"
click at [341, 155] on span "Submit" at bounding box center [337, 158] width 14 height 7
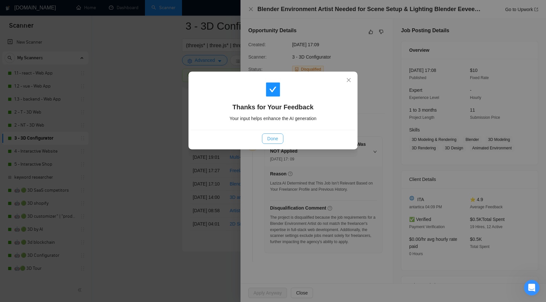
click at [266, 136] on button "Done" at bounding box center [272, 138] width 21 height 10
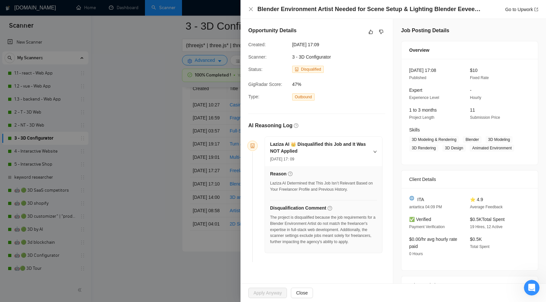
click at [159, 178] on div at bounding box center [273, 151] width 546 height 302
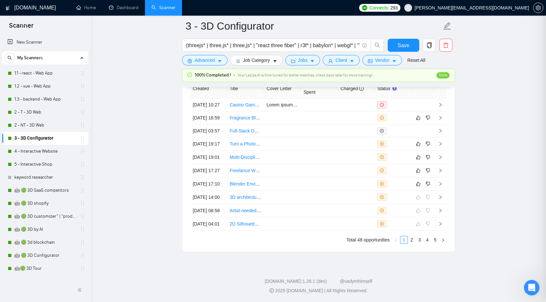
click at [159, 178] on div at bounding box center [273, 151] width 546 height 302
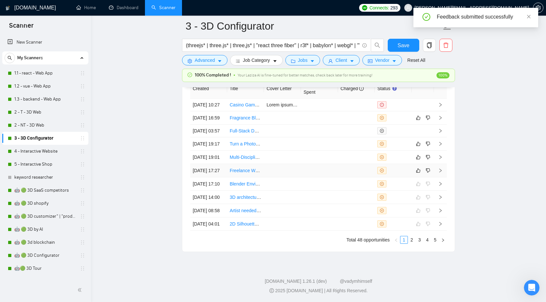
click at [441, 172] on icon "right" at bounding box center [441, 170] width 2 height 4
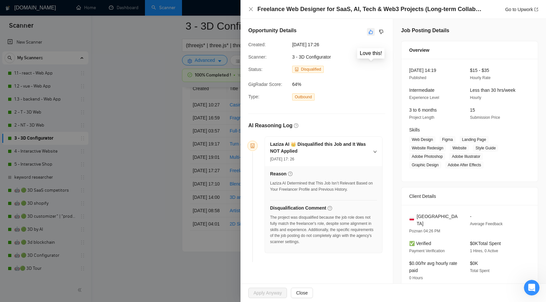
click at [373, 31] on icon "like" at bounding box center [371, 32] width 4 height 4
click at [0, 0] on div "Report Feedback to Improve your GigRadar The job is not a good match Something …" at bounding box center [0, 0] width 0 height 0
click at [383, 29] on button "button" at bounding box center [382, 32] width 8 height 8
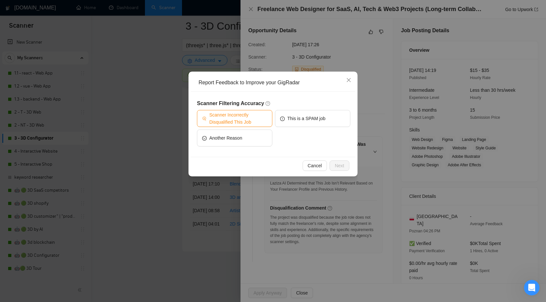
click at [239, 118] on span "Scanner Incorrectly Disqualified This Job" at bounding box center [238, 118] width 58 height 14
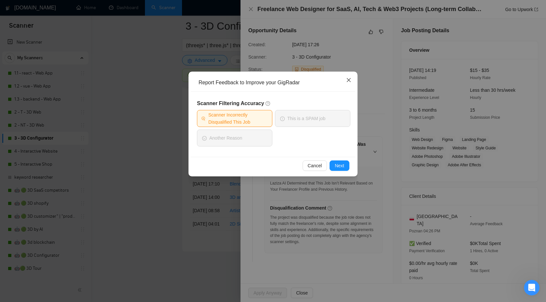
click at [348, 79] on icon "close" at bounding box center [348, 79] width 5 height 5
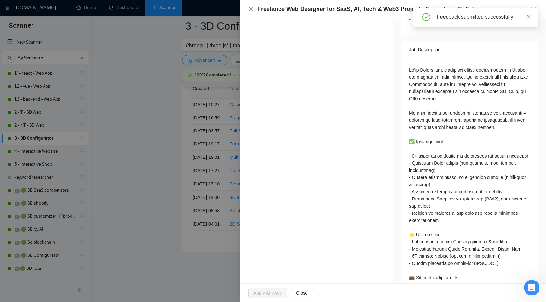
scroll to position [257, 0]
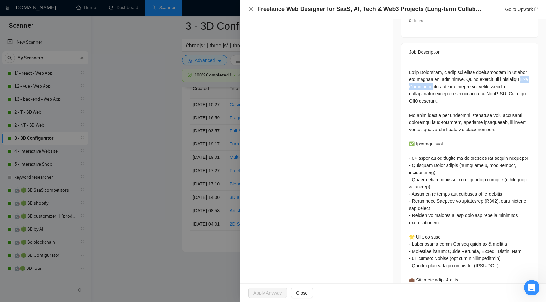
drag, startPoint x: 432, startPoint y: 80, endPoint x: 460, endPoint y: 80, distance: 28.3
click at [460, 80] on div at bounding box center [469, 240] width 121 height 343
copy div "Web Designer"
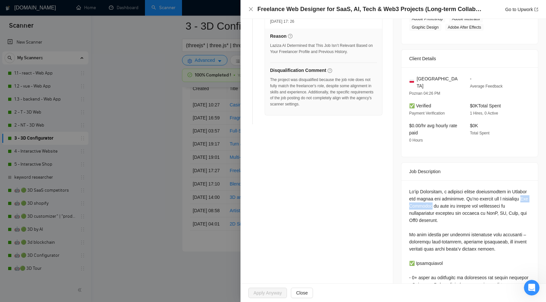
scroll to position [0, 0]
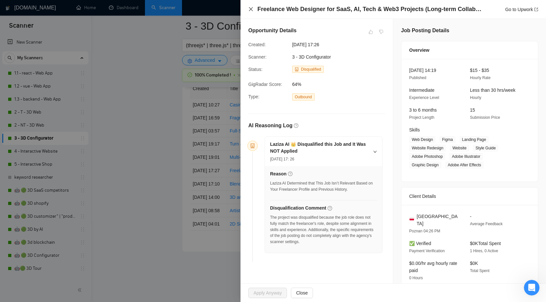
click at [249, 11] on icon "close" at bounding box center [250, 9] width 5 height 5
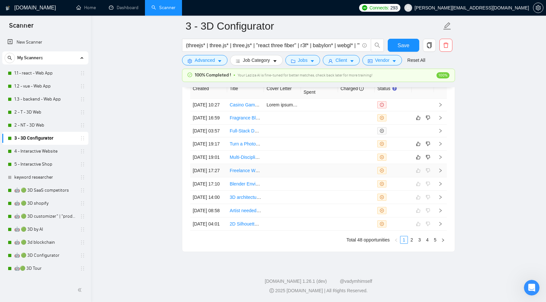
scroll to position [1787, 0]
click at [436, 164] on td at bounding box center [440, 157] width 13 height 13
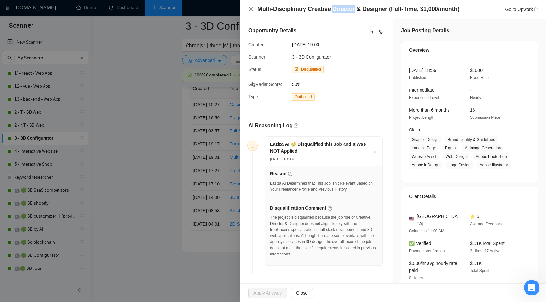
drag, startPoint x: 332, startPoint y: 11, endPoint x: 354, endPoint y: 12, distance: 21.5
click at [354, 12] on h4 "Multi-Disciplinary Creative Director & Designer (Full-Time, $1,000/month)" at bounding box center [359, 9] width 202 height 8
click at [437, 8] on h4 "Multi-Disciplinary Creative Director & Designer (Full-Time, $1,000/month)" at bounding box center [359, 9] width 202 height 8
click at [380, 34] on button "button" at bounding box center [382, 32] width 8 height 8
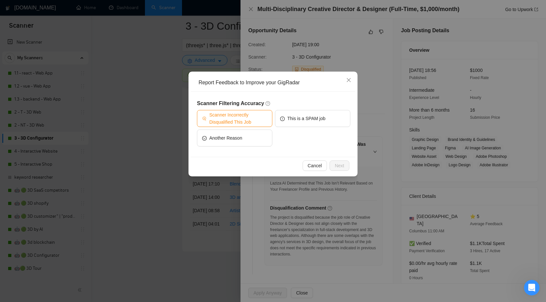
click at [244, 114] on span "Scanner Incorrectly Disqualified This Job" at bounding box center [238, 118] width 58 height 14
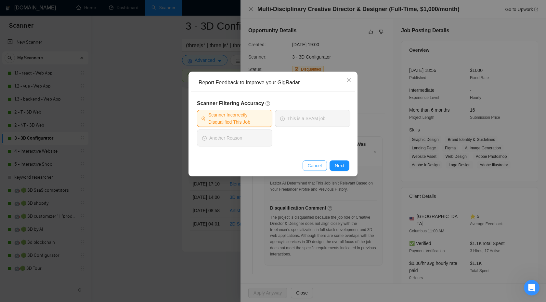
click at [305, 167] on button "Cancel" at bounding box center [315, 165] width 25 height 10
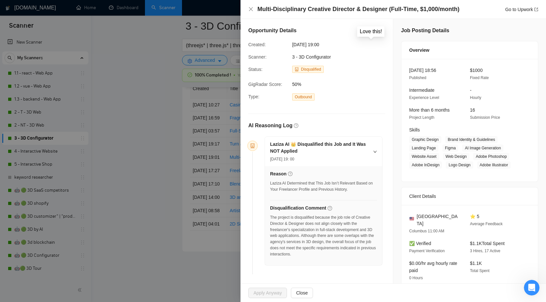
click at [370, 33] on icon "like" at bounding box center [371, 31] width 5 height 5
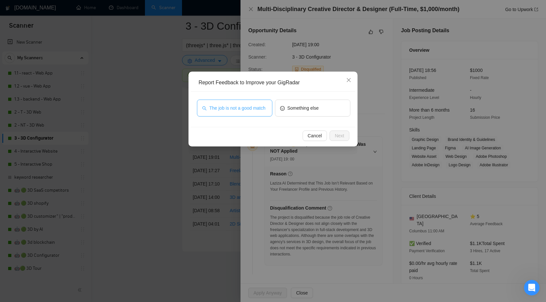
click at [249, 108] on span "The job is not a good match" at bounding box center [237, 107] width 56 height 7
click at [338, 134] on span "Next" at bounding box center [339, 135] width 9 height 7
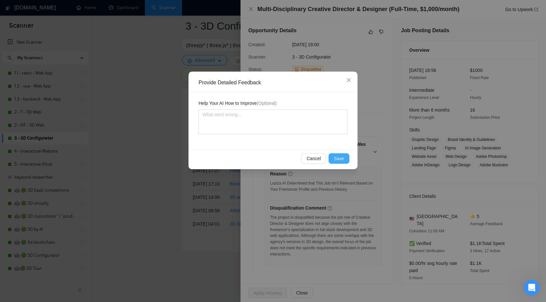
click at [339, 157] on span "Save" at bounding box center [339, 158] width 10 height 7
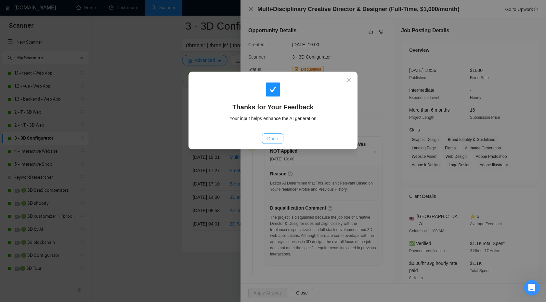
click at [269, 139] on span "Done" at bounding box center [272, 138] width 11 height 7
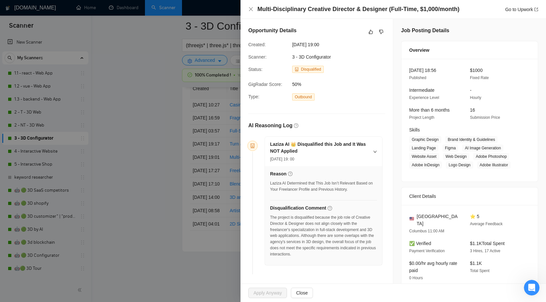
click at [162, 144] on div at bounding box center [273, 151] width 546 height 302
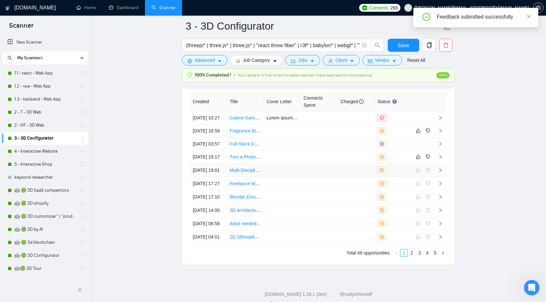
scroll to position [1764, 0]
click at [441, 159] on icon "right" at bounding box center [440, 157] width 5 height 5
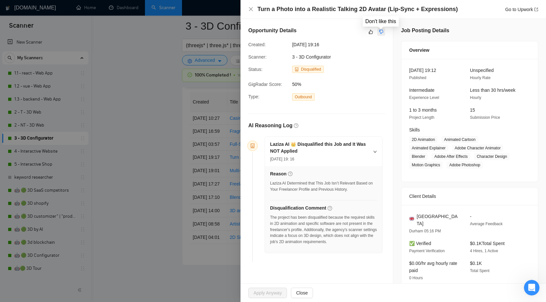
click at [382, 34] on icon "dislike" at bounding box center [381, 31] width 5 height 5
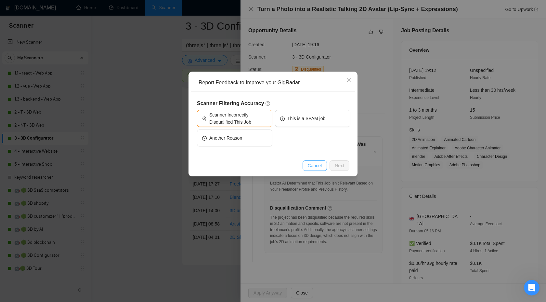
click at [316, 160] on button "Cancel" at bounding box center [315, 165] width 25 height 10
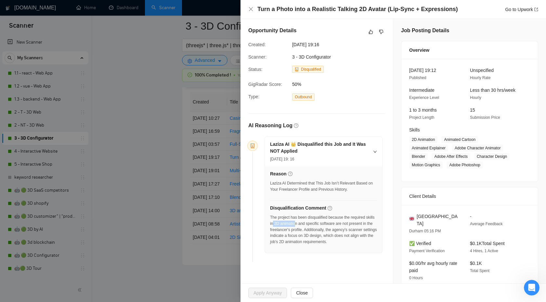
drag, startPoint x: 283, startPoint y: 224, endPoint x: 308, endPoint y: 225, distance: 24.7
click at [308, 225] on div "The project has been disqualified because the required skills in 2D animation a…" at bounding box center [323, 229] width 107 height 31
drag, startPoint x: 356, startPoint y: 216, endPoint x: 309, endPoint y: 221, distance: 47.7
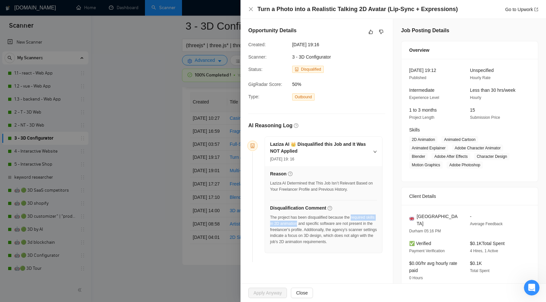
click at [309, 221] on div "The project has been disqualified because the required skills in 2D animation a…" at bounding box center [323, 229] width 107 height 31
copy div "required skills in 2D animation"
click at [377, 33] on div at bounding box center [376, 32] width 18 height 8
click at [382, 33] on icon "dislike" at bounding box center [382, 32] width 4 height 4
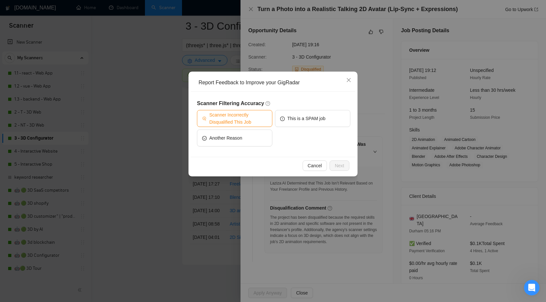
click at [226, 118] on span "Scanner Incorrectly Disqualified This Job" at bounding box center [238, 118] width 58 height 14
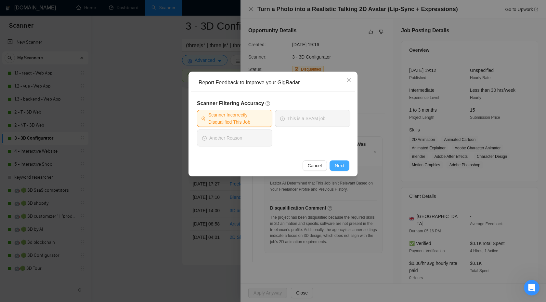
click at [339, 162] on span "Next" at bounding box center [339, 165] width 9 height 7
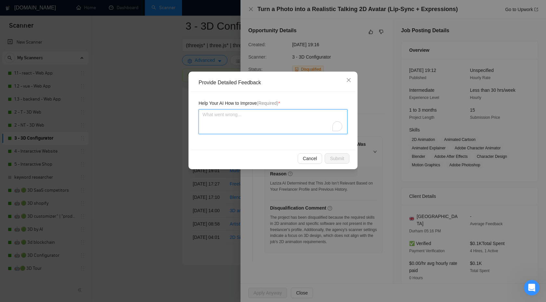
click at [255, 121] on textarea "To enrich screen reader interactions, please activate Accessibility in Grammarl…" at bounding box center [273, 121] width 149 height 25
type textarea "w"
type textarea "we"
type textarea "we c"
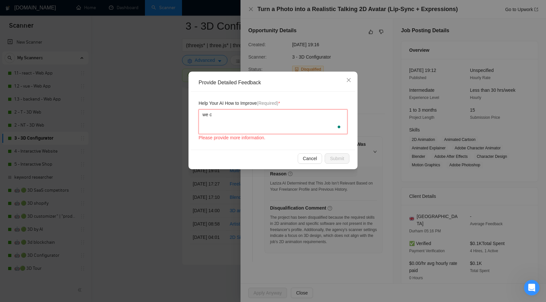
type textarea "we ca"
type textarea "we can"
type textarea "we can d"
type textarea "we can do"
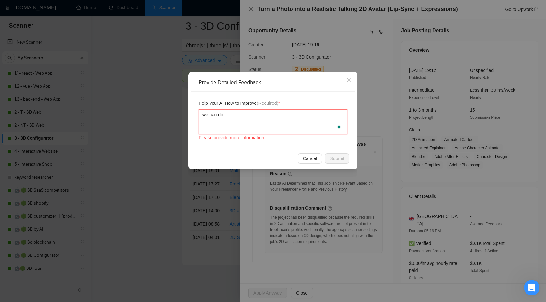
type textarea "we can do"
type textarea "we can do a"
paste textarea "required skills in 2D animation"
type textarea "we can do a required skills in 2D animation"
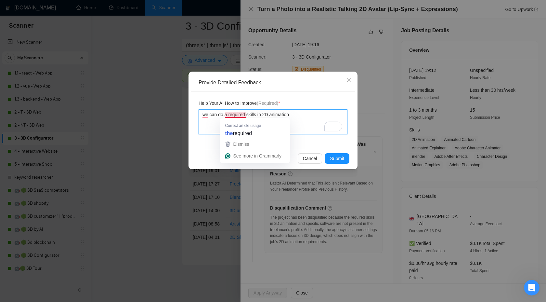
click at [221, 115] on textarea "we can do a required skills in 2D animation" at bounding box center [273, 121] width 149 height 25
drag, startPoint x: 224, startPoint y: 115, endPoint x: 209, endPoint y: 115, distance: 14.6
click at [209, 115] on textarea "we can do a required skills in 2D animation" at bounding box center [273, 121] width 149 height 25
type textarea "we h a required skills in 2D animation"
type textarea "we ha a required skills in 2D animation"
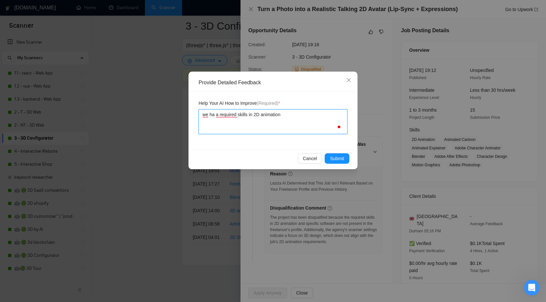
type textarea "we haa a required skills in 2D animation"
type textarea "we haav a required skills in 2D animation"
type textarea "we haave a required skills in 2D animation"
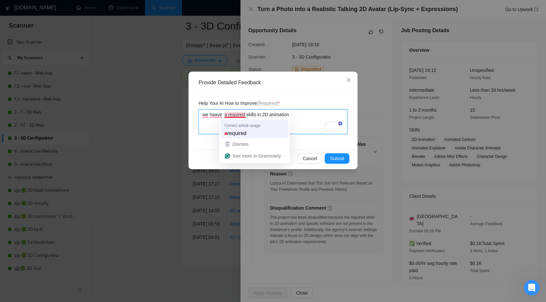
type textarea "we haave a required skills in 2D animation"
type textarea "we haave required skills in 2D animation"
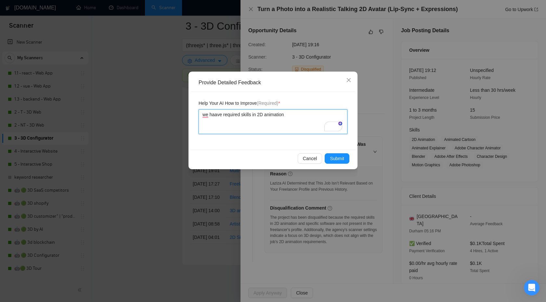
click at [217, 115] on textarea "we haave required skills in 2D animation" at bounding box center [273, 121] width 149 height 25
type textarea "we have required skills in 2D animation"
click at [337, 157] on span "Submit" at bounding box center [337, 158] width 14 height 7
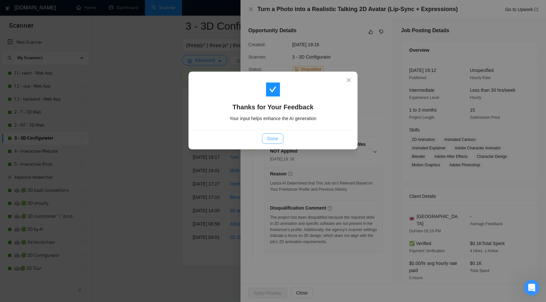
click at [273, 138] on span "Done" at bounding box center [272, 138] width 11 height 7
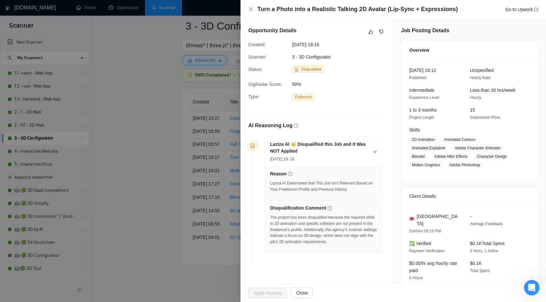
click at [155, 165] on div at bounding box center [273, 151] width 546 height 302
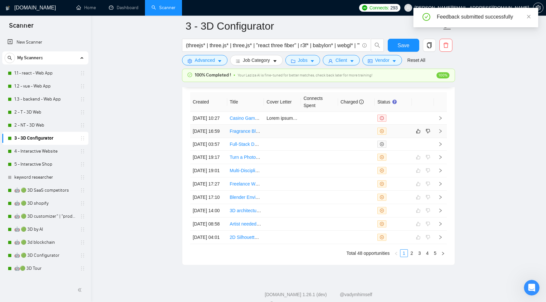
click at [440, 133] on icon "right" at bounding box center [440, 131] width 5 height 5
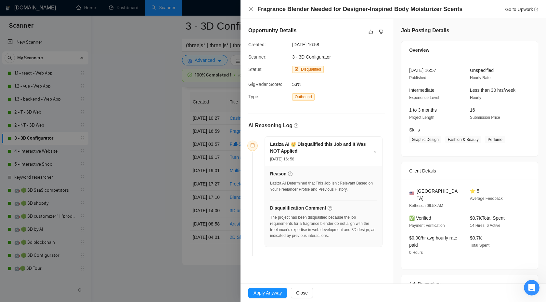
click at [314, 224] on div "The project has been disqualified because the job requirements for a fragrance …" at bounding box center [323, 226] width 107 height 24
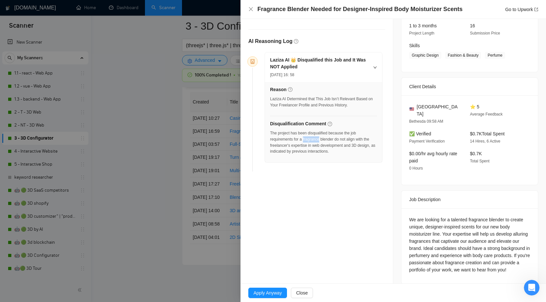
scroll to position [85, 0]
click at [484, 216] on div "We are looking for a talented fragrance blender to create unique, designer-insp…" at bounding box center [469, 244] width 121 height 57
drag, startPoint x: 470, startPoint y: 212, endPoint x: 545, endPoint y: 205, distance: 75.2
click at [545, 205] on div "Job Posting Details Overview 21 Sep, 2025 16:57 Published Unspecified Hourly Ra…" at bounding box center [470, 112] width 153 height 357
click at [498, 208] on div "We are looking for a talented fragrance blender to create unique, designer-insp…" at bounding box center [470, 245] width 137 height 75
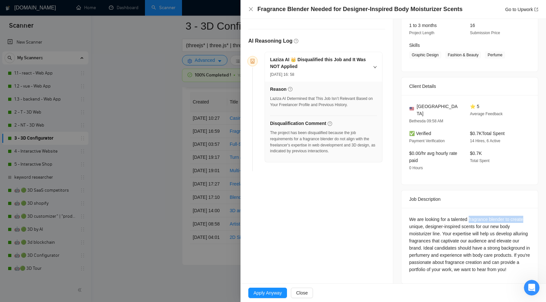
drag, startPoint x: 470, startPoint y: 212, endPoint x: 546, endPoint y: 211, distance: 75.5
click at [546, 212] on div "Job Posting Details Overview 21 Sep, 2025 16:57 Published Unspecified Hourly Ra…" at bounding box center [470, 112] width 153 height 357
copy div "fragrance blender to create"
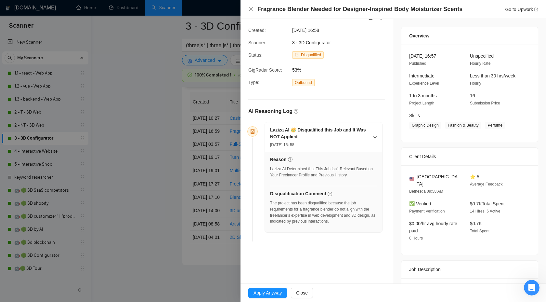
scroll to position [0, 0]
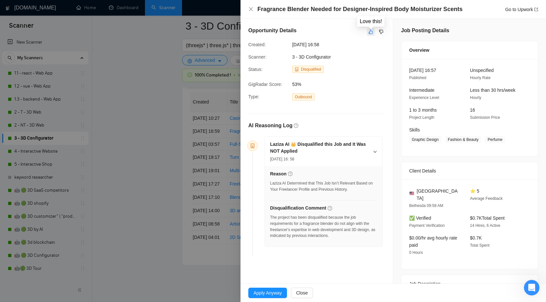
click at [371, 34] on icon "like" at bounding box center [371, 31] width 5 height 5
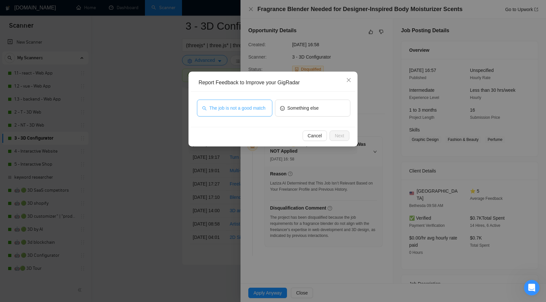
click at [237, 101] on button "The job is not a good match" at bounding box center [234, 108] width 75 height 17
click at [342, 135] on span "Next" at bounding box center [339, 135] width 9 height 7
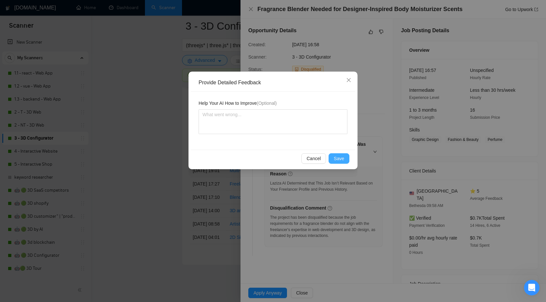
click at [336, 161] on span "Save" at bounding box center [339, 158] width 10 height 7
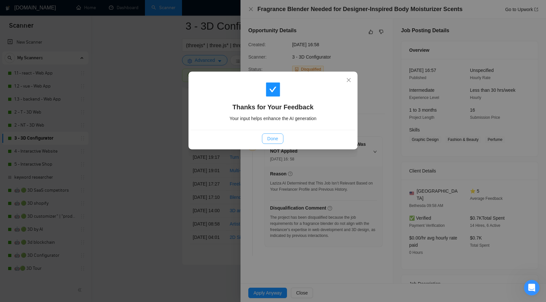
click at [270, 134] on button "Done" at bounding box center [272, 138] width 21 height 10
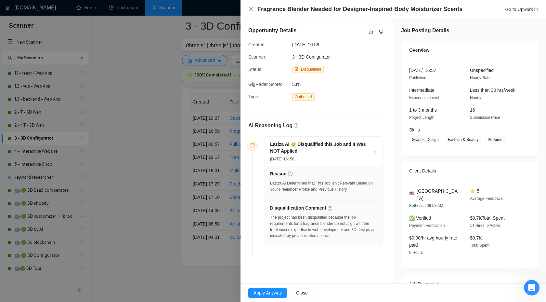
click at [189, 159] on div at bounding box center [273, 151] width 546 height 302
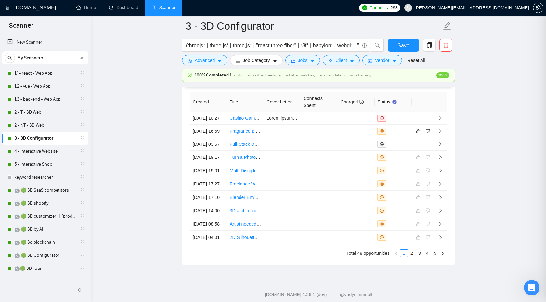
click at [189, 159] on div at bounding box center [273, 151] width 546 height 302
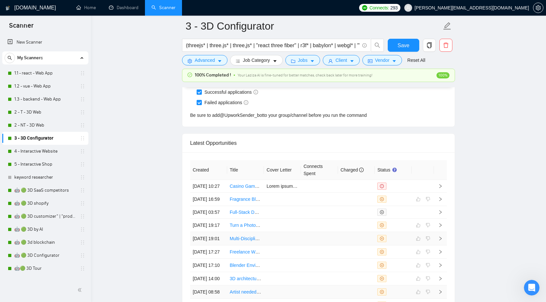
scroll to position [1655, 0]
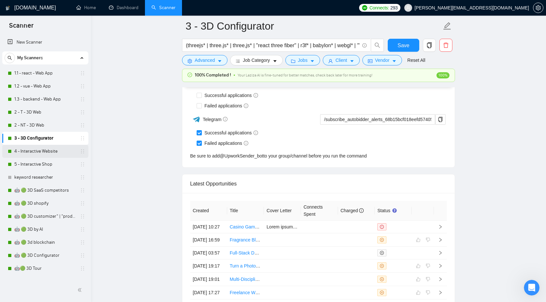
click at [55, 153] on link "4 - Interactive Website" at bounding box center [45, 151] width 62 height 13
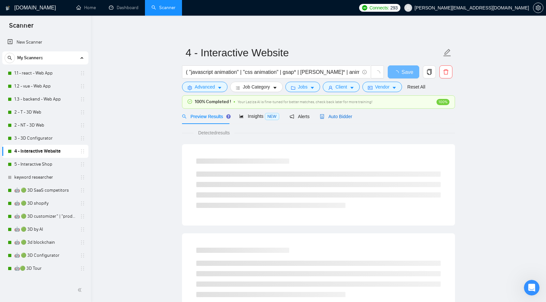
click at [345, 116] on span "Auto Bidder" at bounding box center [336, 116] width 32 height 5
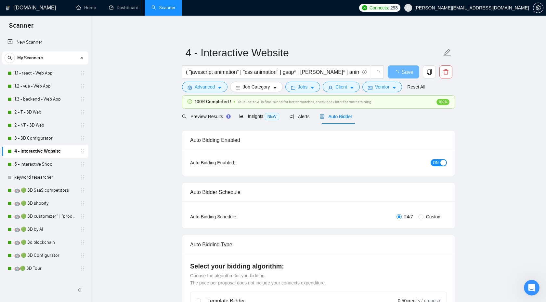
checkbox input "true"
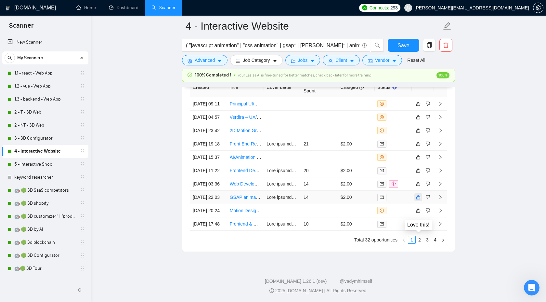
scroll to position [1843, 0]
click at [420, 242] on link "2" at bounding box center [419, 239] width 7 height 7
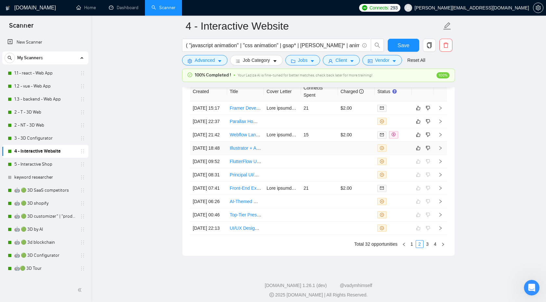
scroll to position [1806, 0]
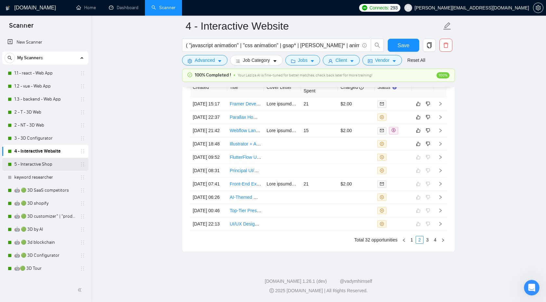
click at [39, 164] on link "5 - Interactive Shop" at bounding box center [45, 164] width 62 height 13
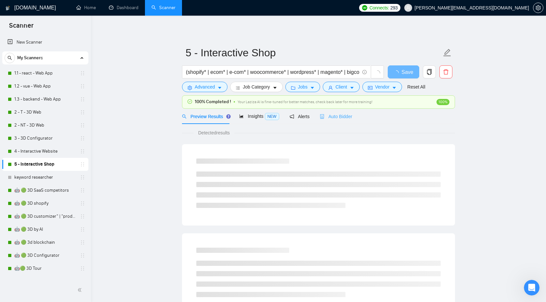
click at [344, 123] on div "Auto Bidder" at bounding box center [336, 116] width 32 height 15
click at [342, 114] on span "Auto Bidder" at bounding box center [336, 116] width 32 height 5
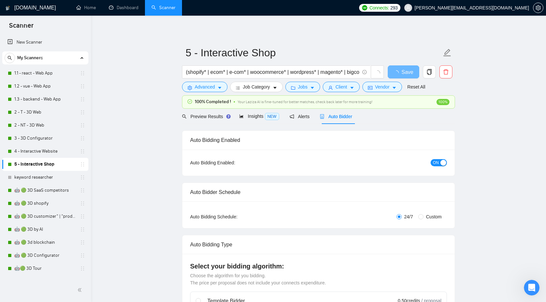
checkbox input "true"
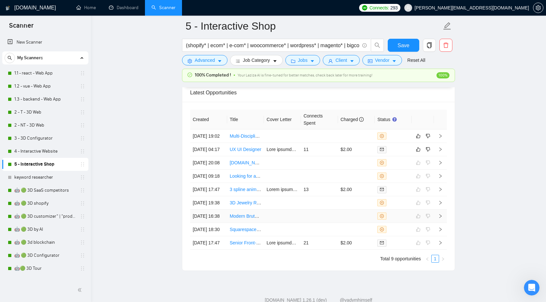
scroll to position [1759, 0]
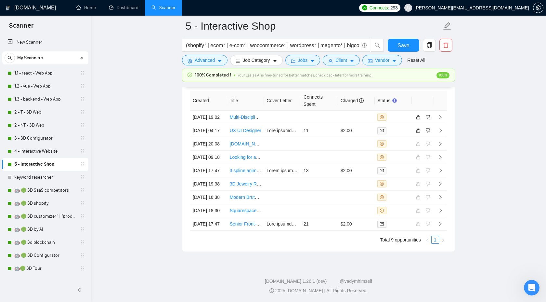
click at [48, 139] on link "3 - 3D Configurator" at bounding box center [45, 138] width 62 height 13
